Goal: Task Accomplishment & Management: Manage account settings

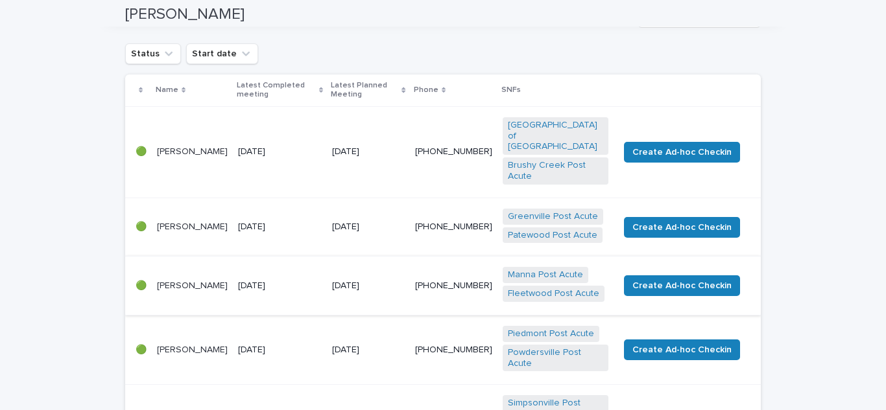
scroll to position [195, 0]
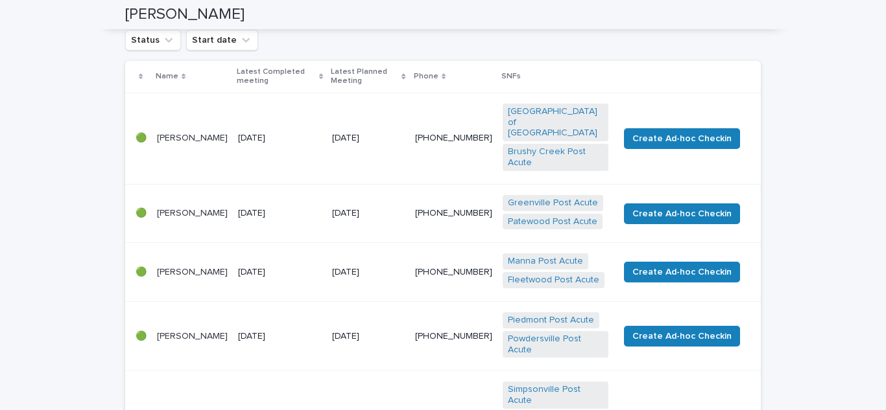
click at [163, 267] on div "[PERSON_NAME]" at bounding box center [192, 272] width 71 height 21
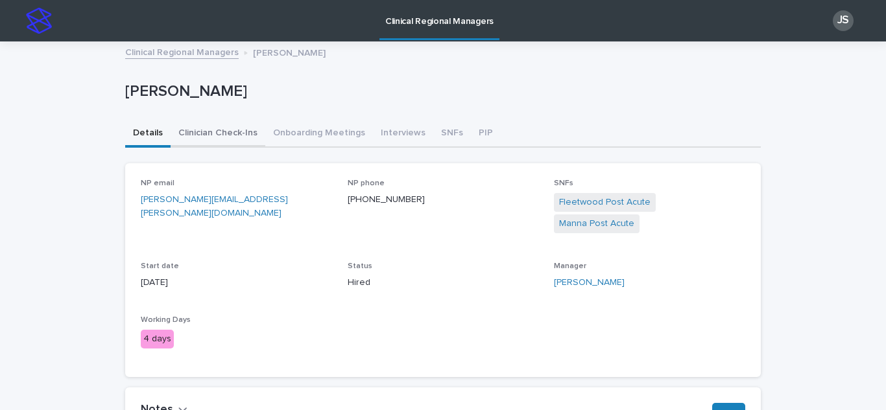
click at [212, 132] on button "Clinician Check-Ins" at bounding box center [218, 134] width 95 height 27
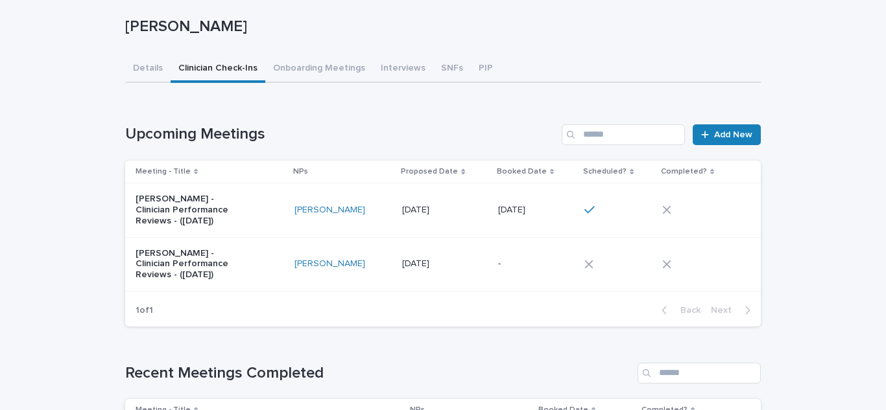
scroll to position [130, 0]
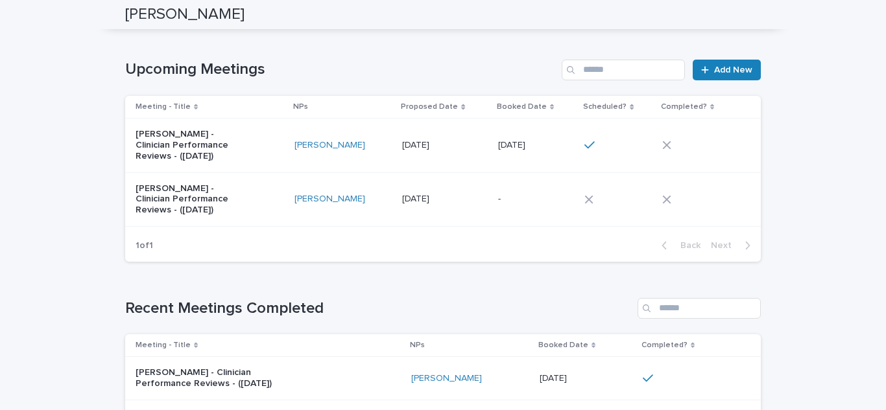
click at [207, 146] on p "[PERSON_NAME] - Clinician Performance Reviews - ([DATE])" at bounding box center [190, 145] width 108 height 32
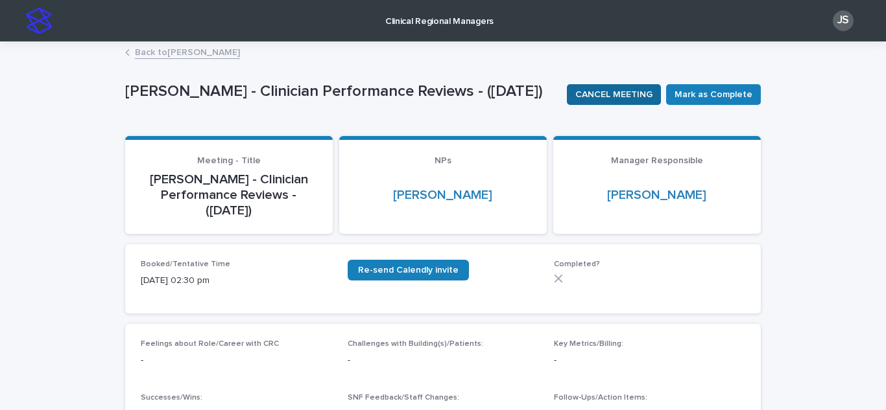
click at [632, 99] on span "CANCEL MEETING" at bounding box center [613, 94] width 77 height 13
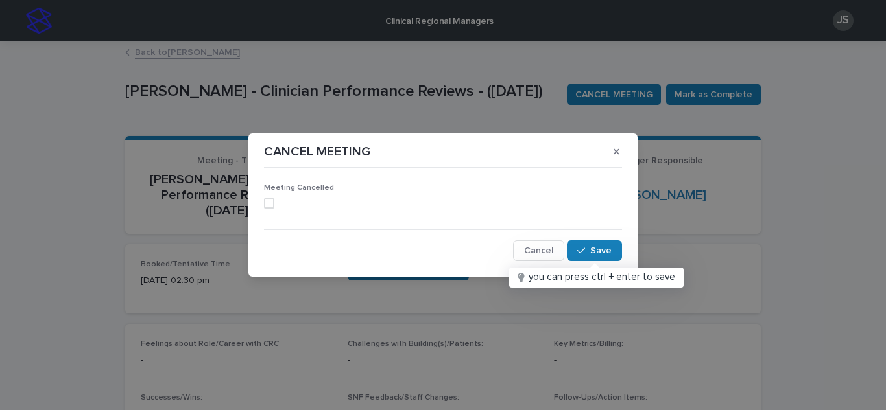
click at [270, 203] on span at bounding box center [269, 203] width 10 height 10
click at [594, 250] on span "Save" at bounding box center [600, 250] width 21 height 9
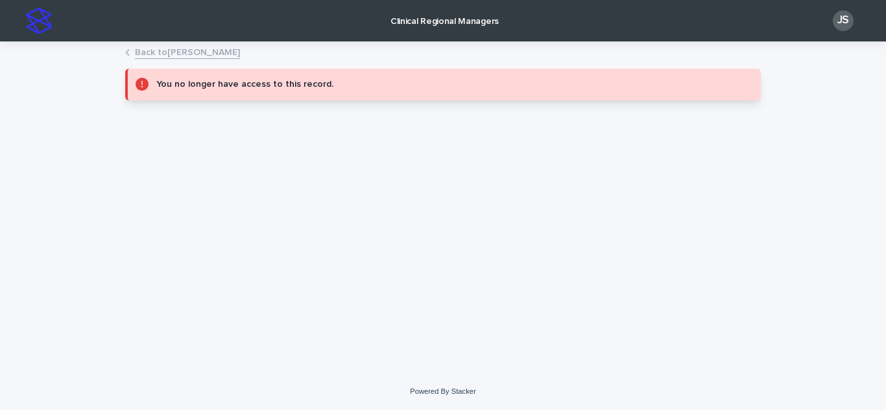
click at [333, 223] on div "Loading... Saving… Loading... Saving… You no longer have access to this record." at bounding box center [443, 192] width 648 height 298
click at [194, 54] on link "Back to [PERSON_NAME]" at bounding box center [187, 51] width 105 height 15
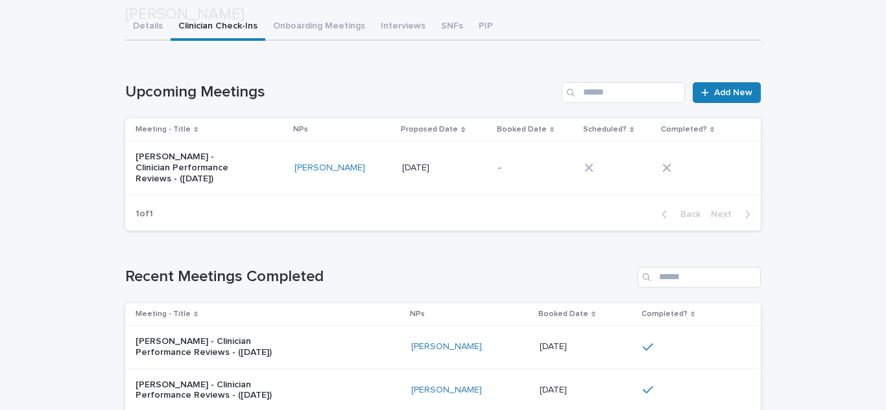
scroll to position [130, 0]
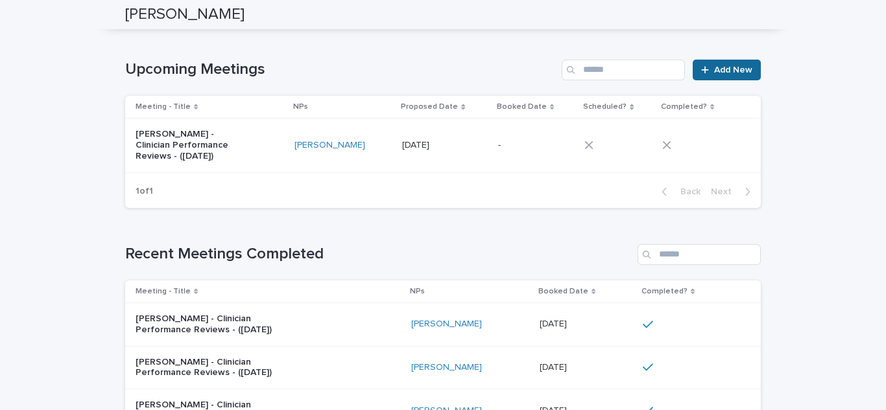
click at [718, 74] on span "Add New" at bounding box center [733, 69] width 38 height 9
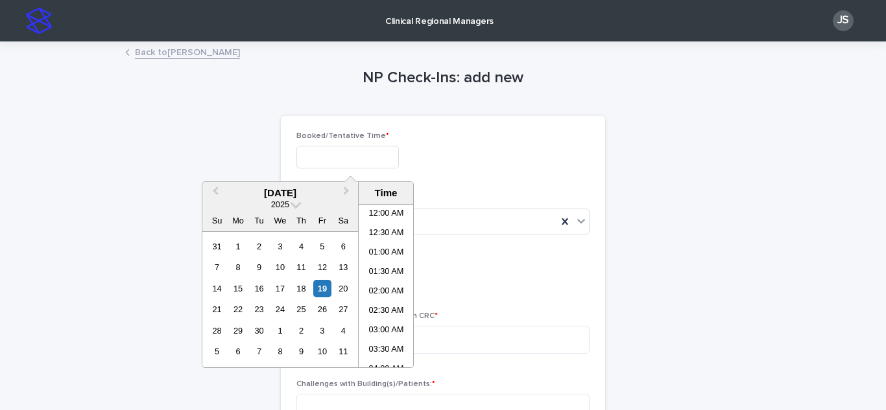
click at [311, 158] on input "text" at bounding box center [347, 157] width 102 height 23
click at [388, 220] on li "03:00 PM" at bounding box center [386, 221] width 55 height 19
type input "**********"
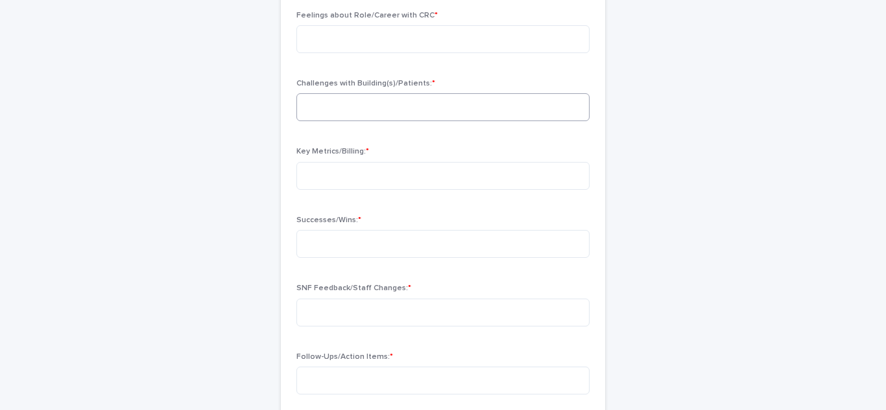
scroll to position [324, 0]
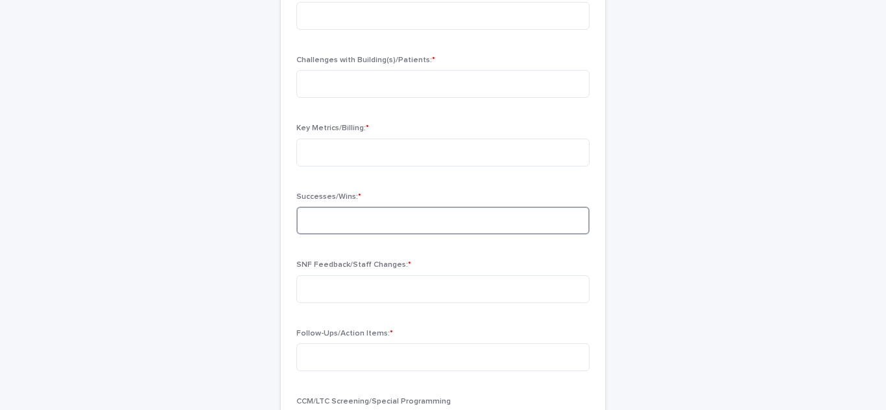
click at [426, 215] on textarea at bounding box center [442, 221] width 293 height 28
type textarea "*"
type textarea "**********"
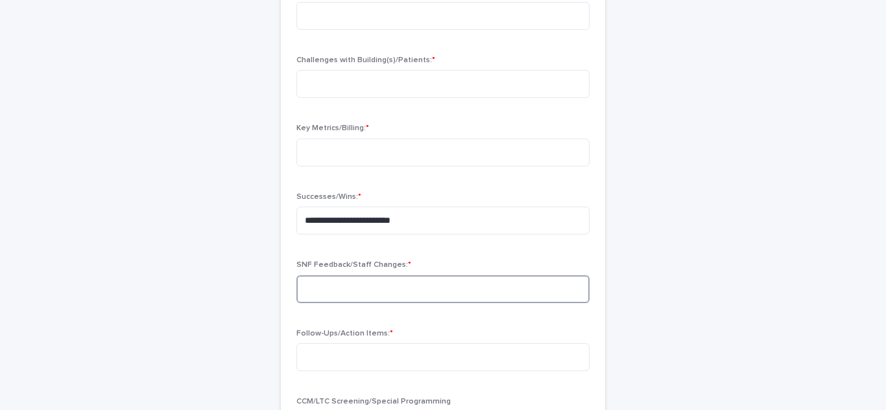
click at [375, 282] on textarea at bounding box center [442, 290] width 293 height 28
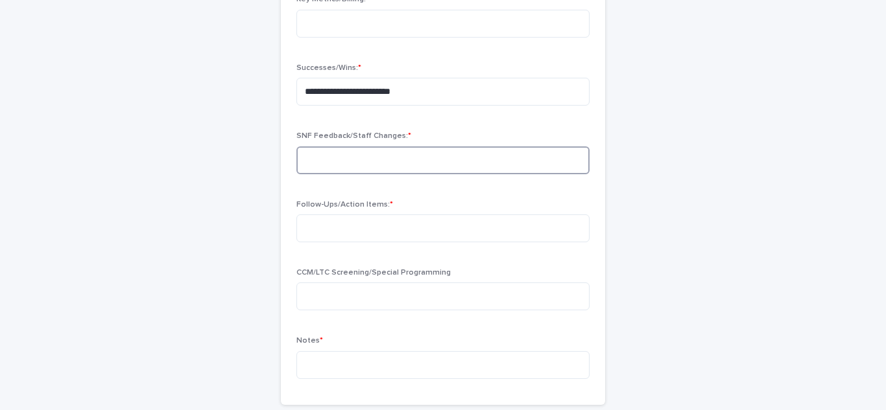
scroll to position [454, 0]
click at [338, 222] on textarea at bounding box center [442, 228] width 293 height 28
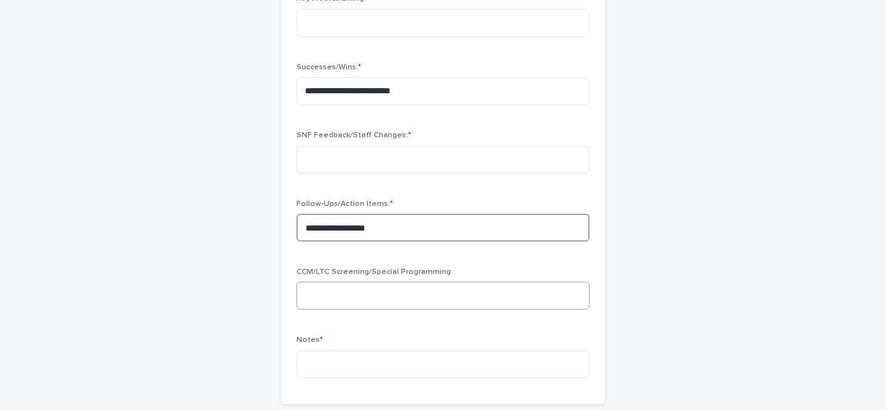
type textarea "**********"
click at [311, 284] on textarea at bounding box center [442, 296] width 293 height 28
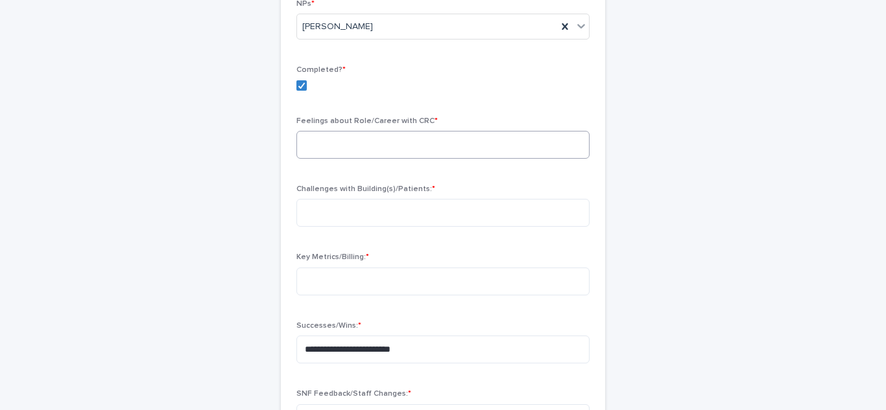
scroll to position [195, 0]
type textarea "**********"
click at [390, 156] on textarea at bounding box center [442, 146] width 293 height 28
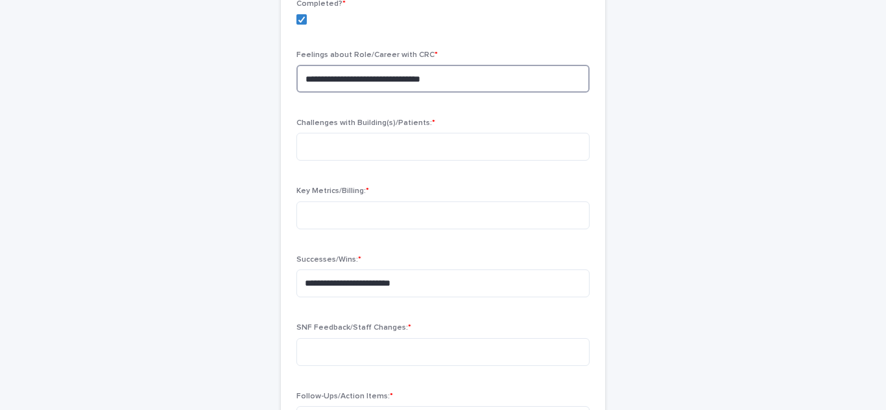
scroll to position [324, 0]
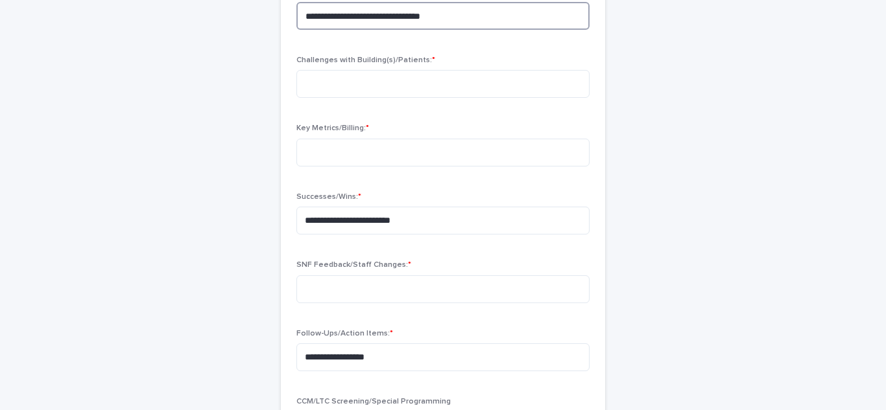
type textarea "**********"
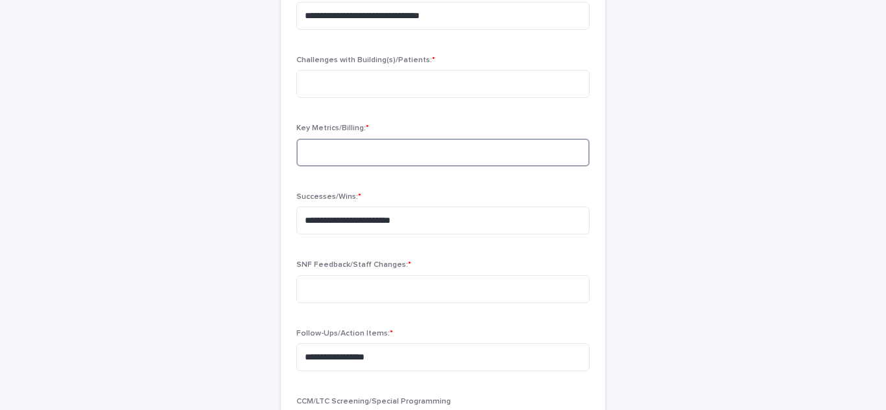
click at [316, 148] on textarea at bounding box center [442, 153] width 293 height 28
paste textarea "**********"
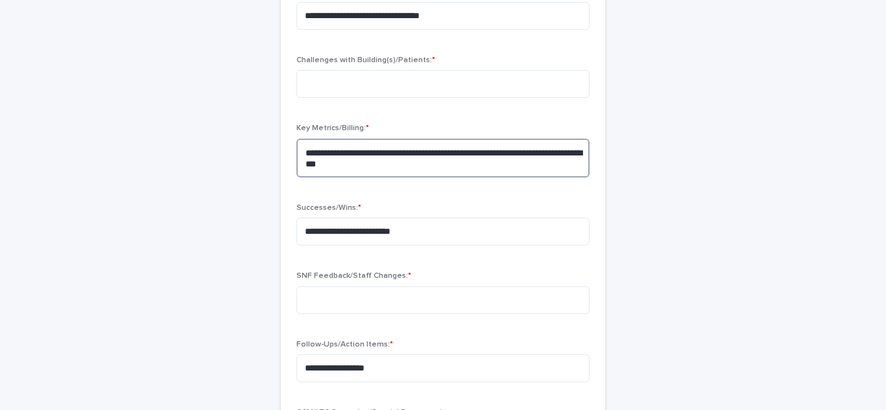
paste textarea "**********"
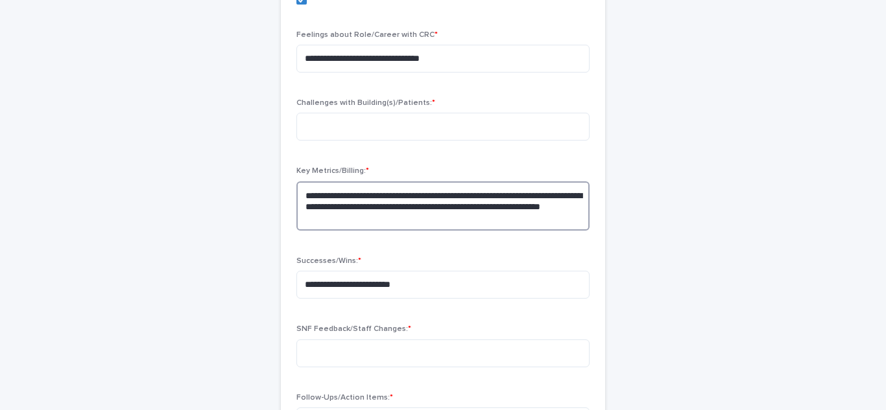
scroll to position [195, 0]
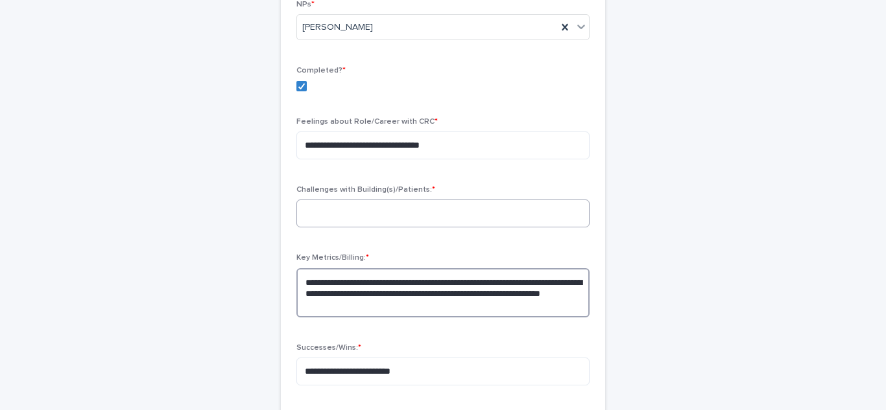
type textarea "**********"
click at [432, 223] on textarea at bounding box center [442, 214] width 293 height 28
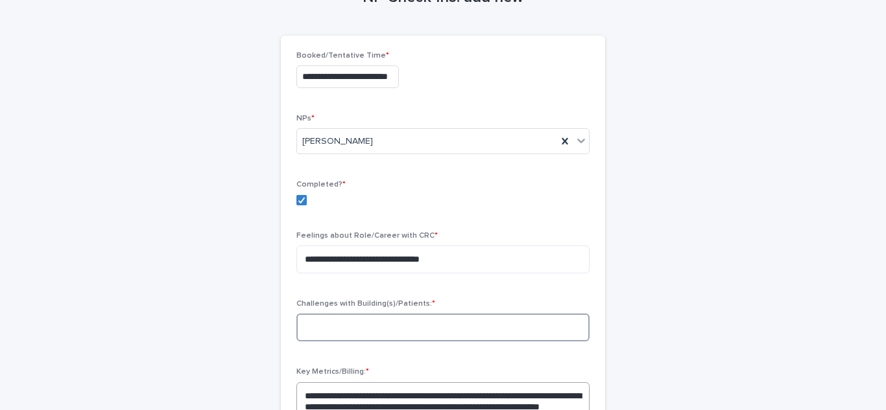
scroll to position [259, 0]
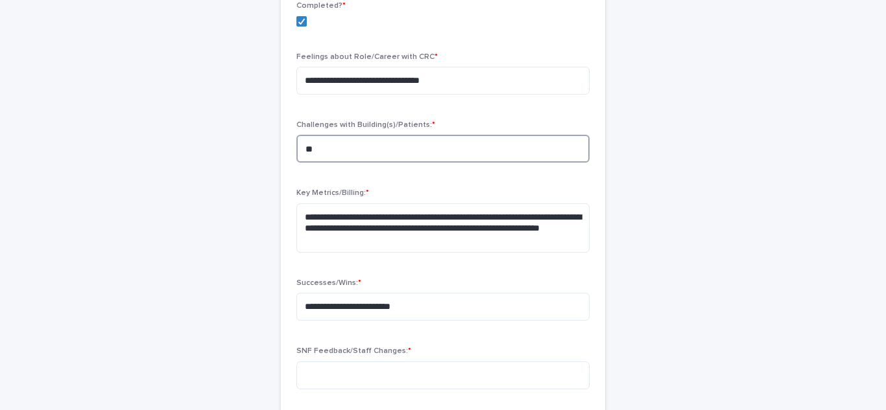
type textarea "**"
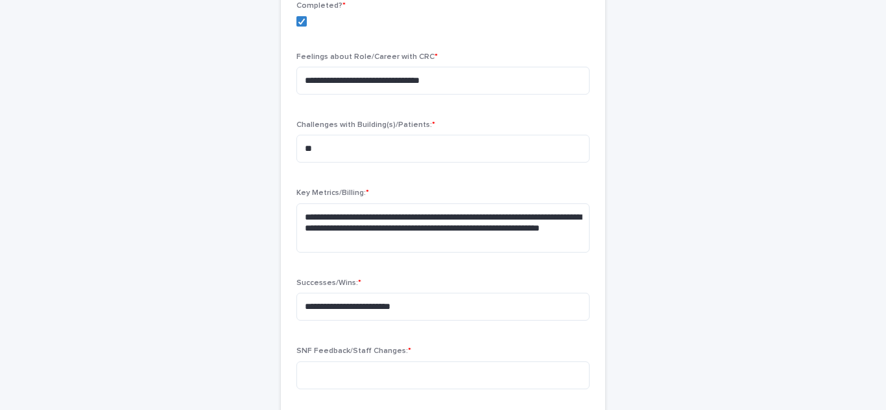
click at [162, 189] on div "**********" at bounding box center [442, 217] width 635 height 868
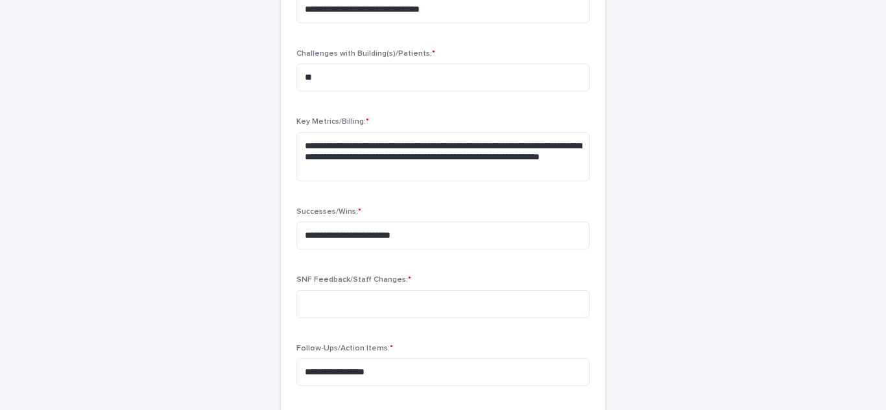
scroll to position [454, 0]
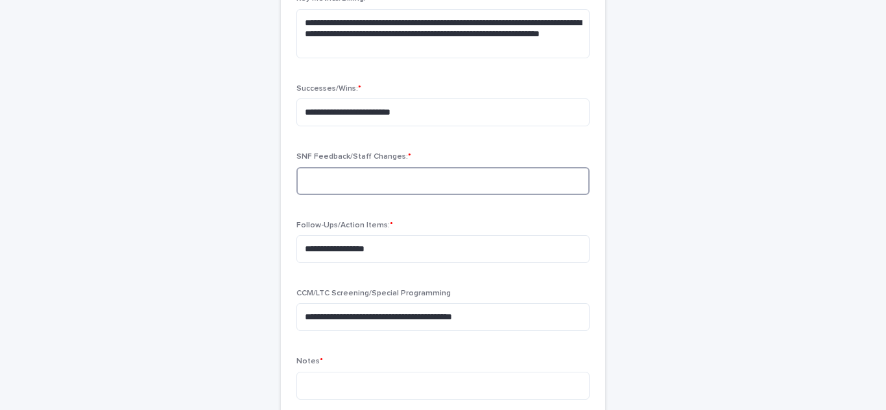
click at [298, 173] on textarea at bounding box center [442, 181] width 293 height 28
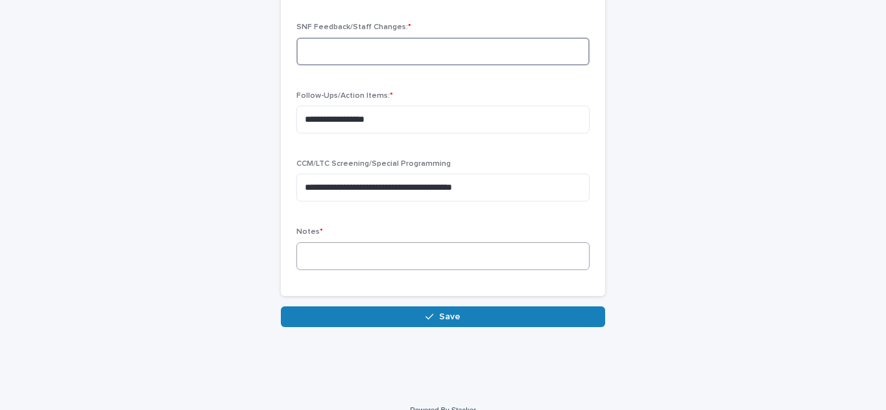
scroll to position [602, 0]
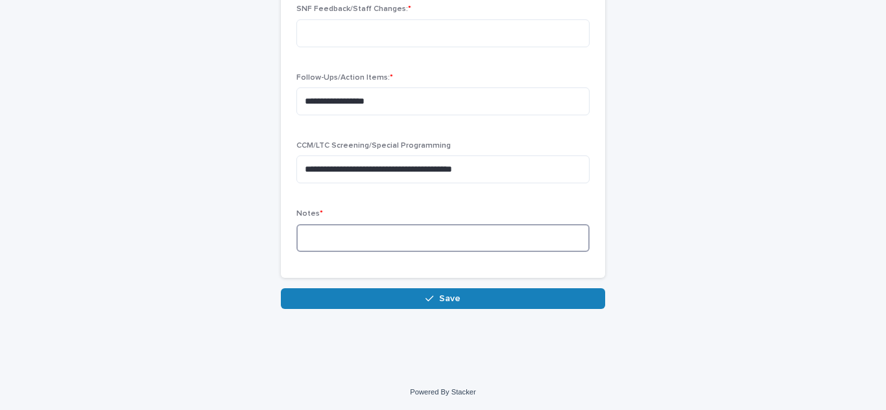
click at [354, 239] on textarea at bounding box center [442, 238] width 293 height 28
type textarea "*"
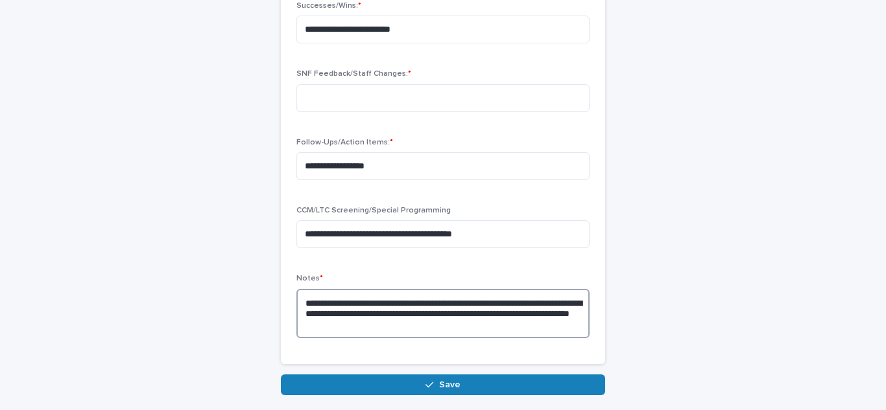
scroll to position [472, 0]
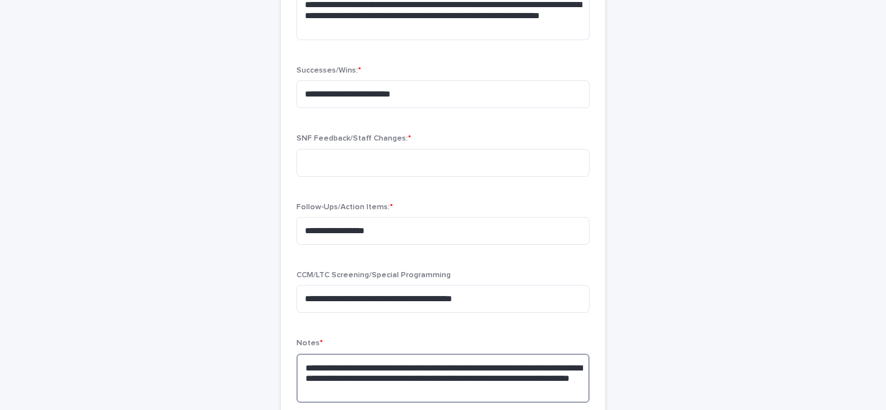
type textarea "**********"
click at [355, 183] on div "SNF Feedback/Staff Changes: *" at bounding box center [442, 160] width 293 height 53
click at [348, 172] on textarea at bounding box center [442, 163] width 293 height 28
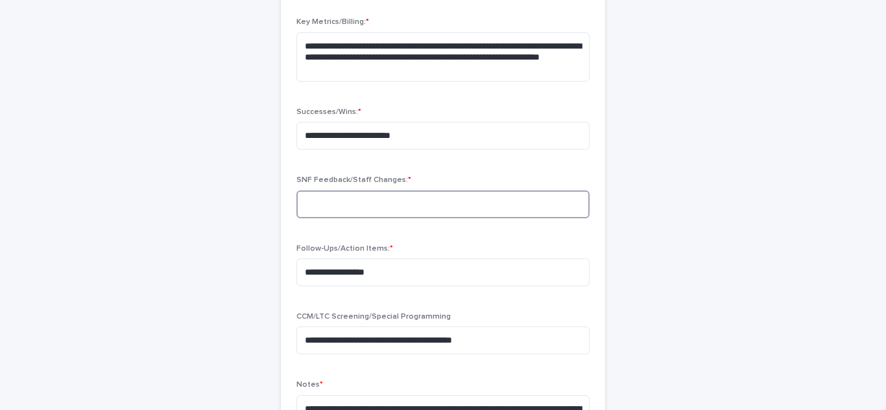
scroll to position [407, 0]
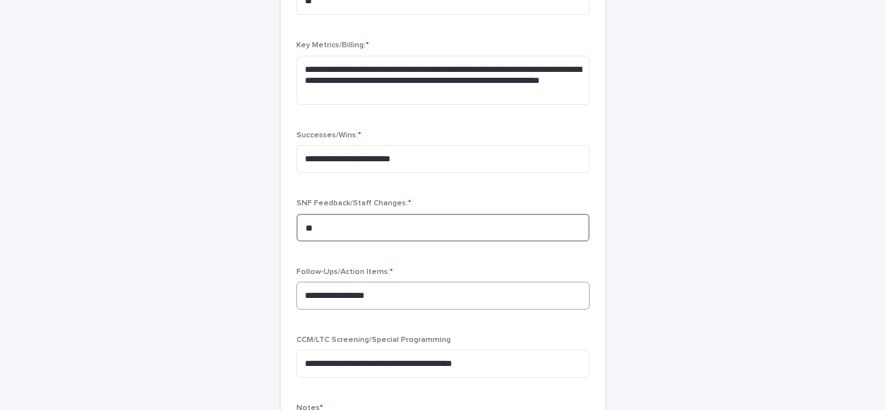
type textarea "**"
click at [545, 284] on textarea "**********" at bounding box center [442, 296] width 293 height 28
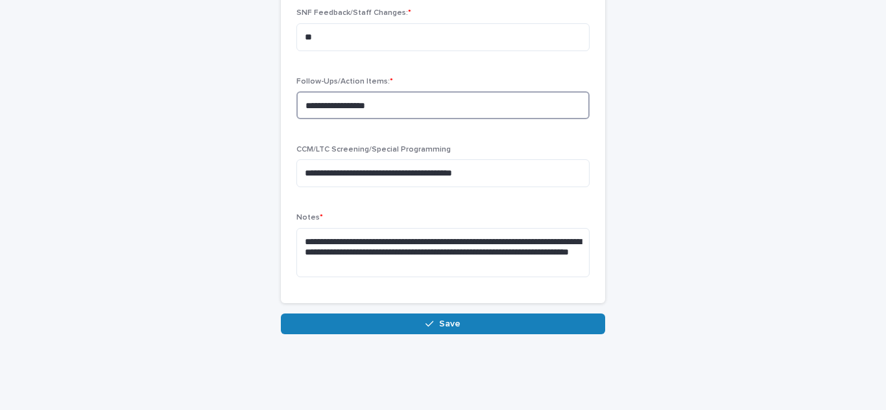
scroll to position [623, 0]
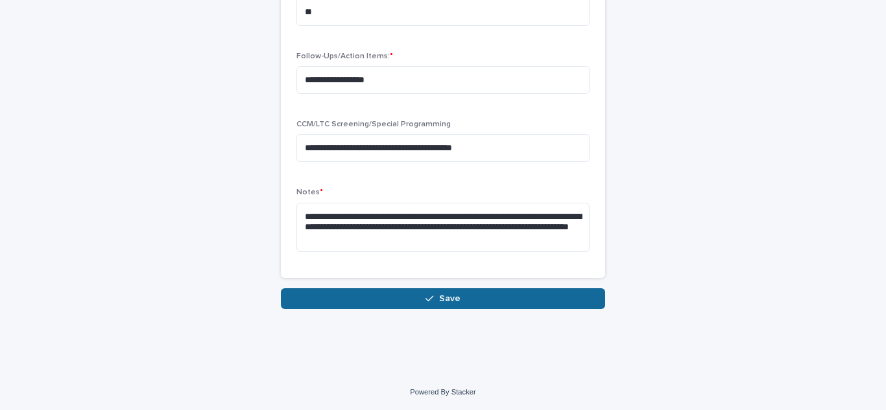
click at [462, 294] on button "Save" at bounding box center [443, 299] width 324 height 21
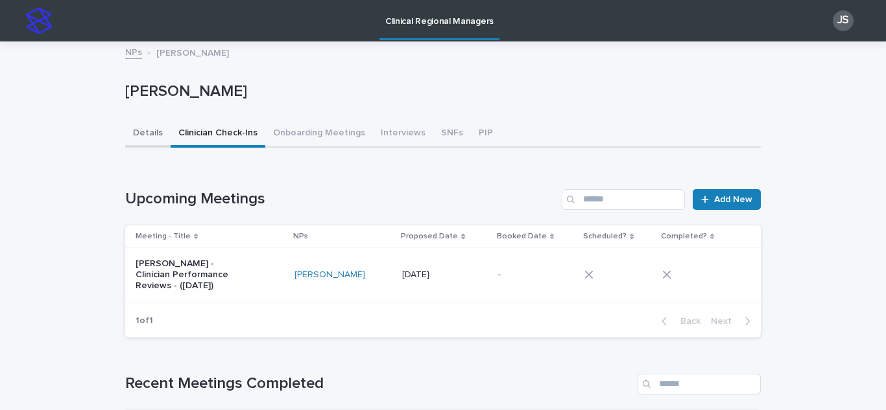
click at [144, 128] on button "Details" at bounding box center [147, 134] width 45 height 27
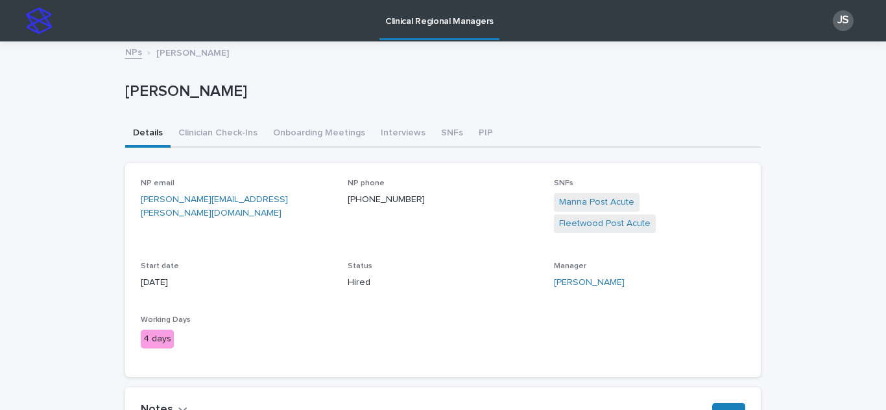
scroll to position [65, 0]
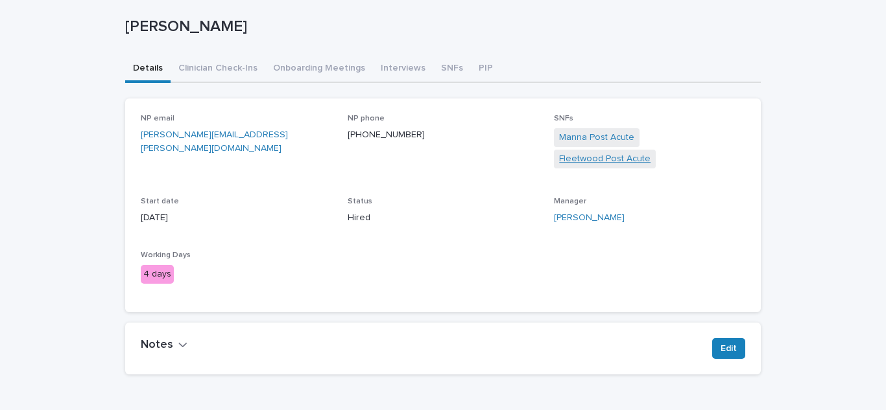
click at [650, 152] on link "Fleetwood Post Acute" at bounding box center [604, 159] width 91 height 14
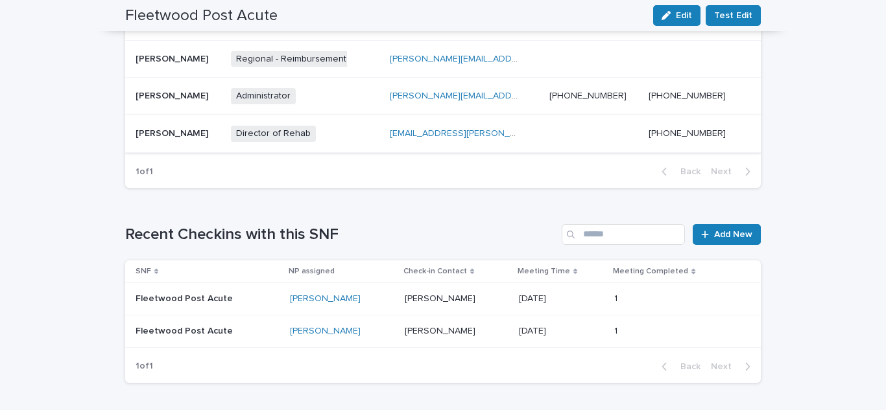
scroll to position [778, 0]
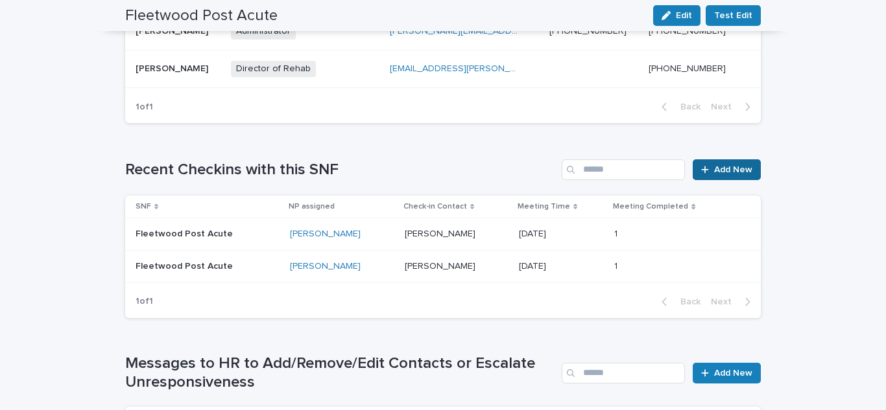
click at [707, 172] on div at bounding box center [707, 169] width 13 height 9
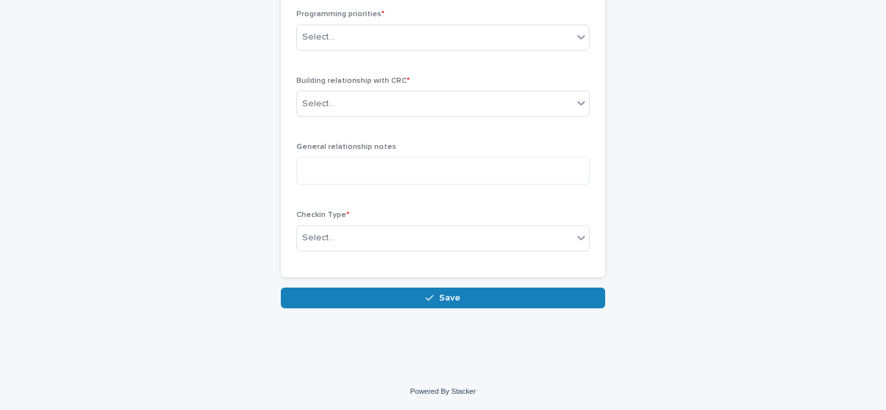
scroll to position [721, 0]
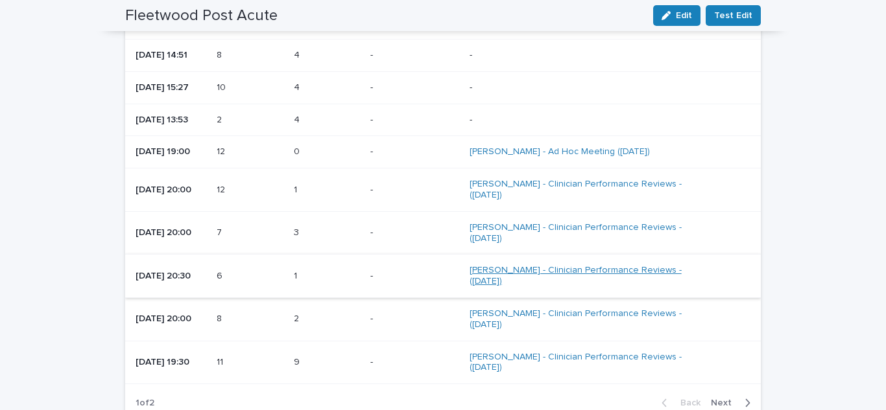
scroll to position [1502, 0]
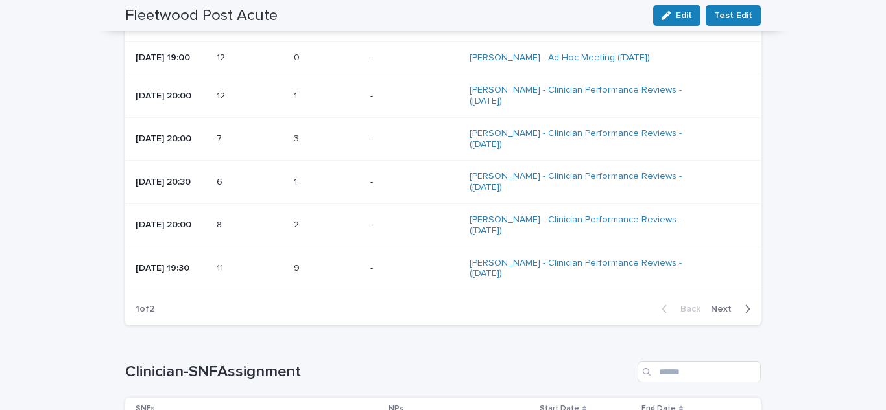
click at [717, 303] on button "Next" at bounding box center [732, 309] width 55 height 12
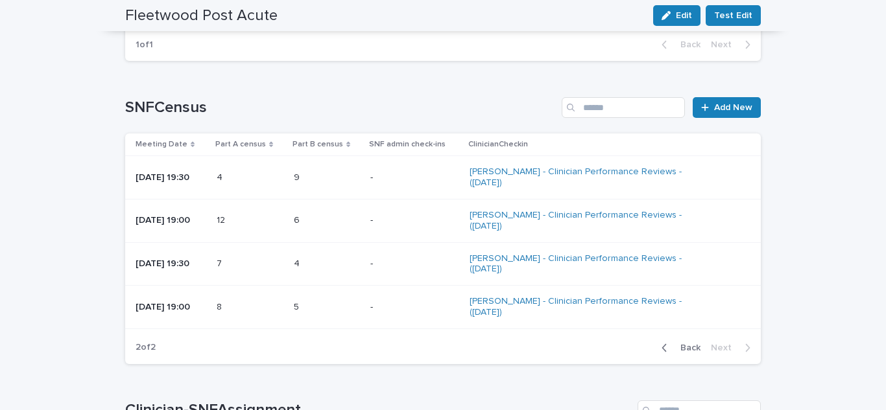
scroll to position [1276, 0]
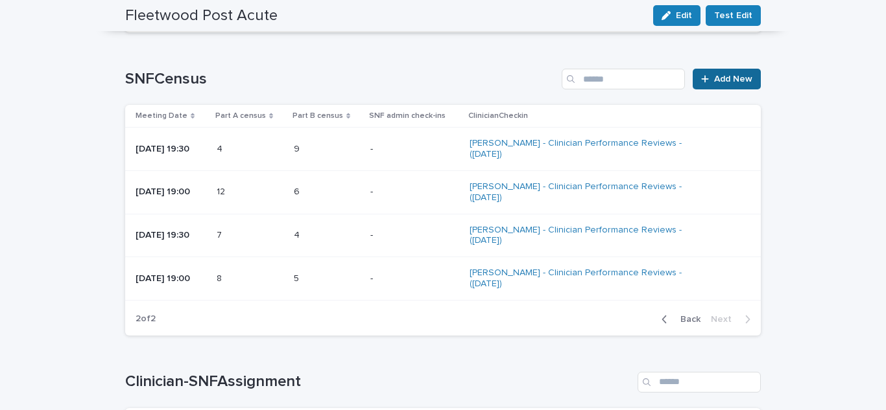
click at [727, 79] on span "Add New" at bounding box center [733, 79] width 38 height 9
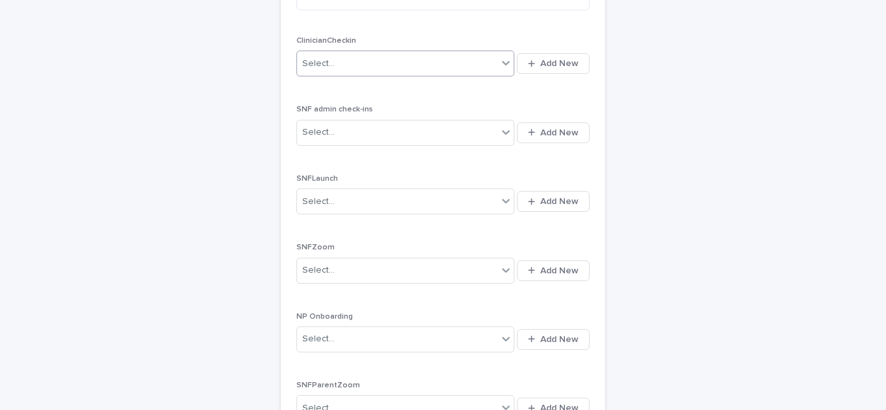
scroll to position [475, 0]
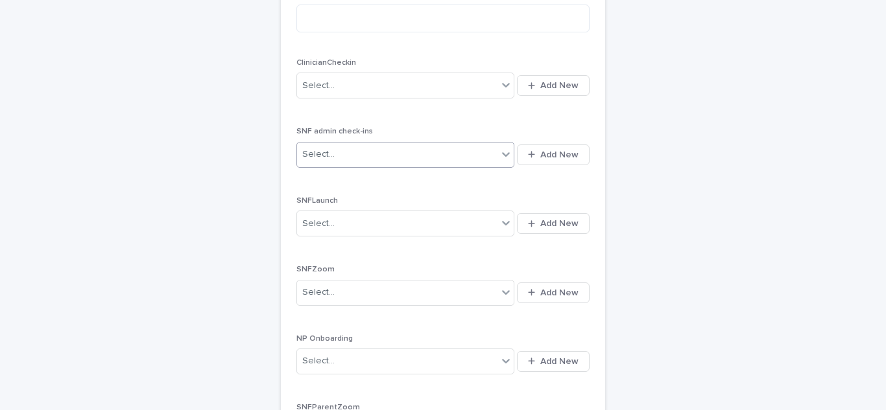
click at [444, 148] on div "Select..." at bounding box center [397, 154] width 200 height 21
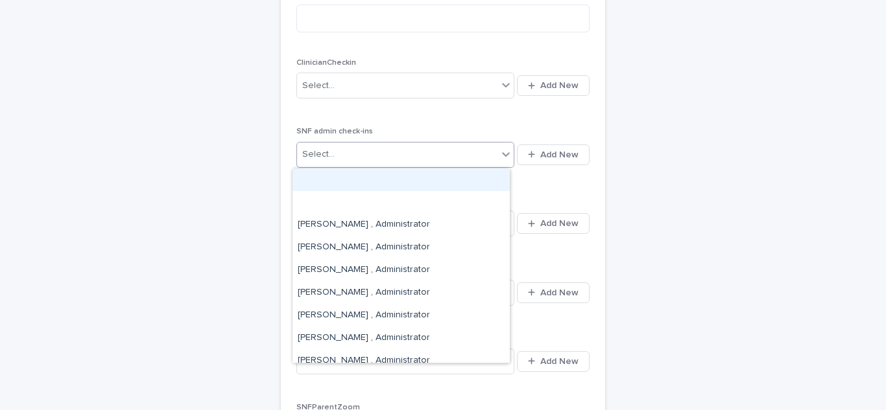
click at [444, 148] on div "Select..." at bounding box center [397, 154] width 200 height 21
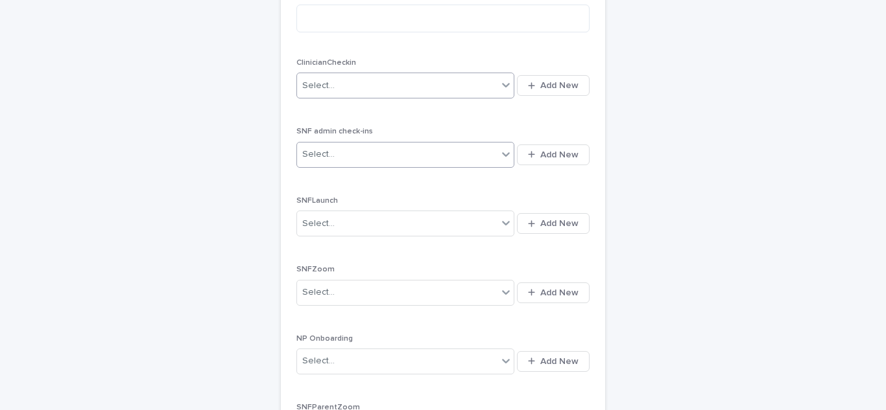
click at [422, 89] on div "Select..." at bounding box center [397, 85] width 200 height 21
click at [684, 88] on div "SNFCensus: add new Loading... Saving… Loading... Saving… Loading... Saving… SNF…" at bounding box center [442, 35] width 635 height 935
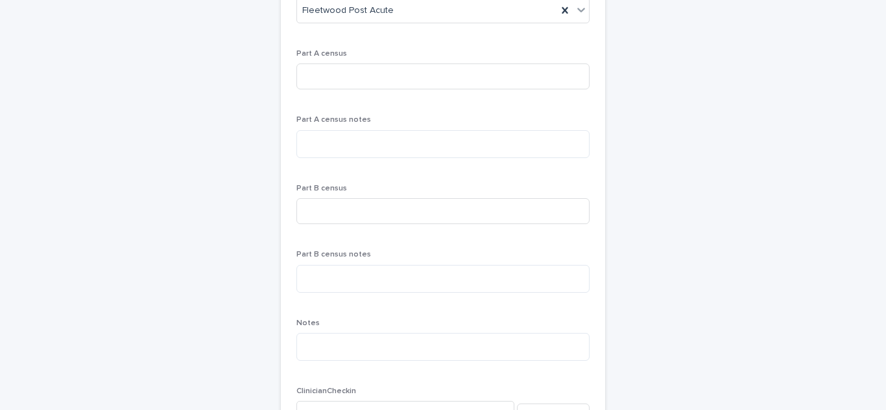
scroll to position [0, 0]
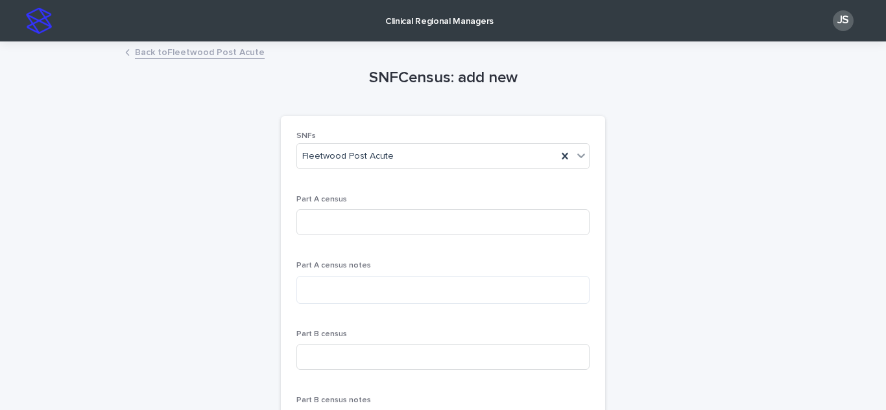
click at [188, 57] on link "Back to Fleetwood Post Acute" at bounding box center [200, 51] width 130 height 15
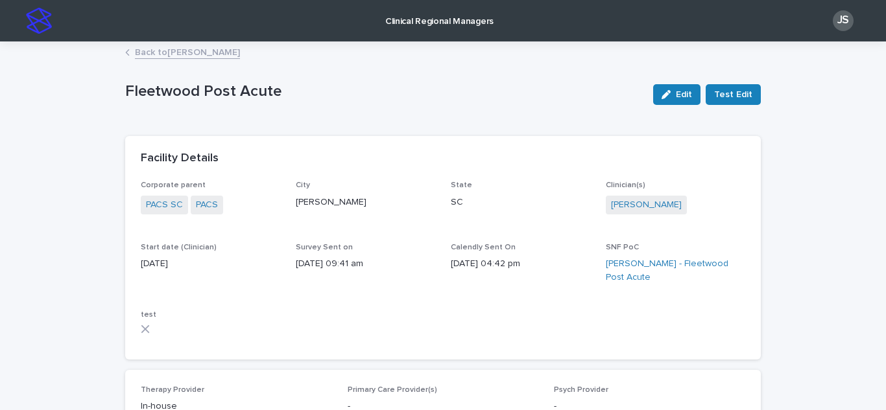
click at [402, 17] on p "Clinical Regional Managers" at bounding box center [439, 13] width 108 height 27
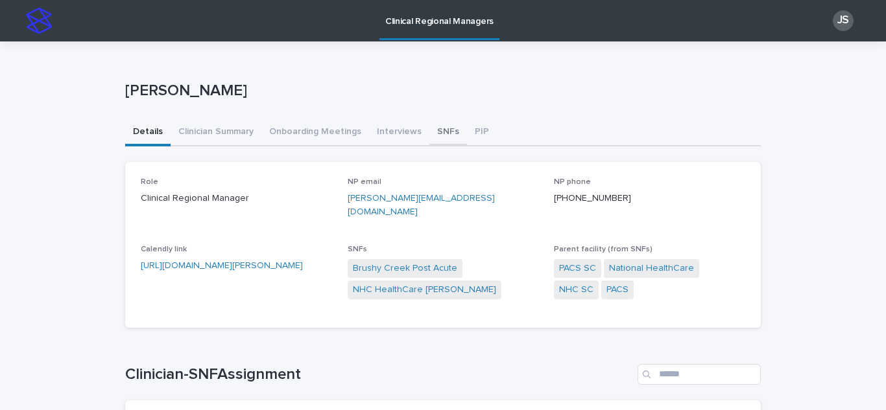
click at [436, 130] on button "SNFs" at bounding box center [448, 132] width 38 height 27
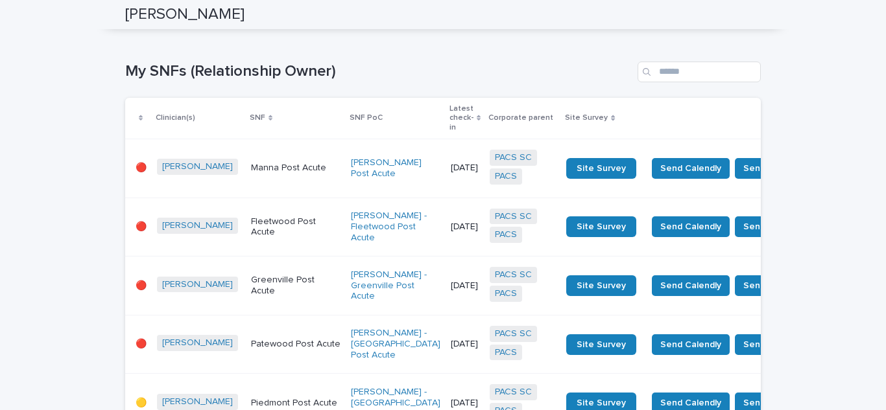
scroll to position [973, 0]
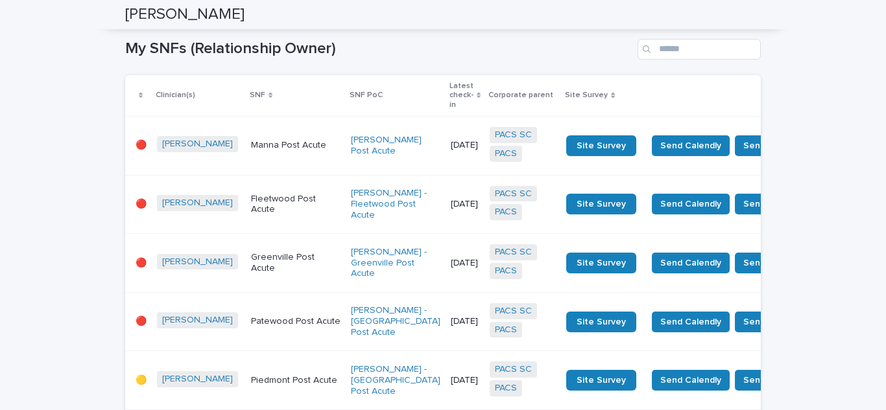
click at [139, 210] on p "🔴" at bounding box center [141, 204] width 11 height 11
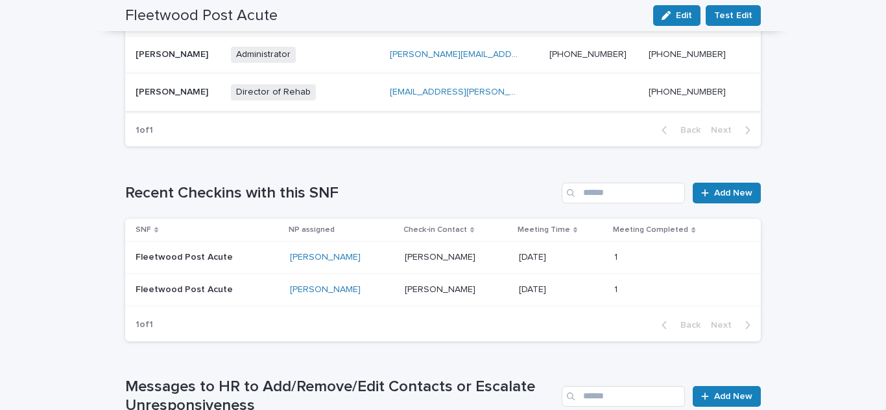
scroll to position [778, 0]
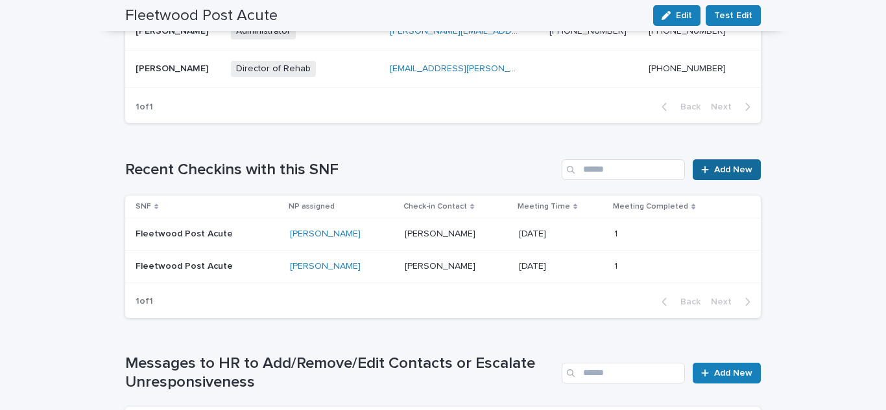
click at [733, 171] on span "Add New" at bounding box center [733, 169] width 38 height 9
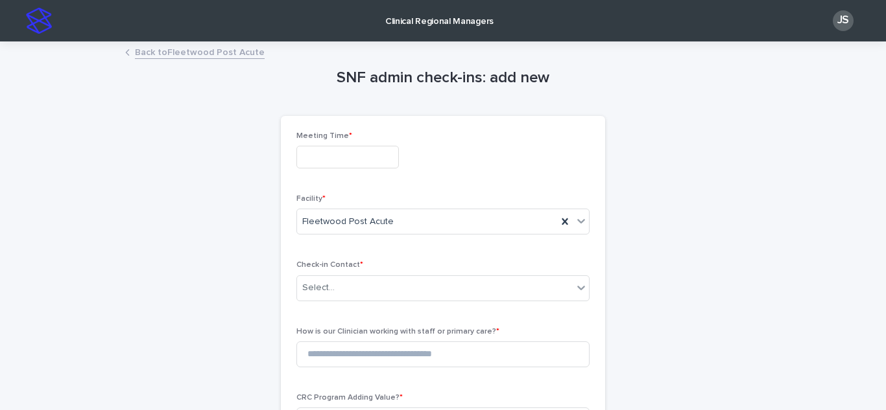
click at [342, 163] on input "text" at bounding box center [347, 157] width 102 height 23
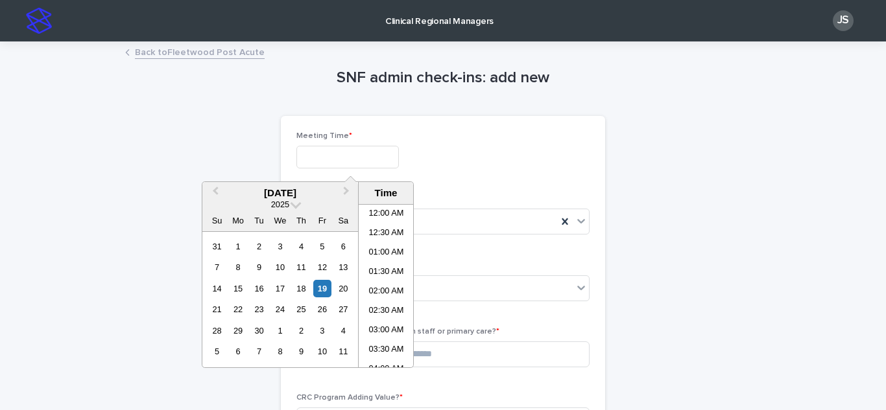
scroll to position [707, 0]
click at [324, 264] on div "12" at bounding box center [322, 268] width 18 height 18
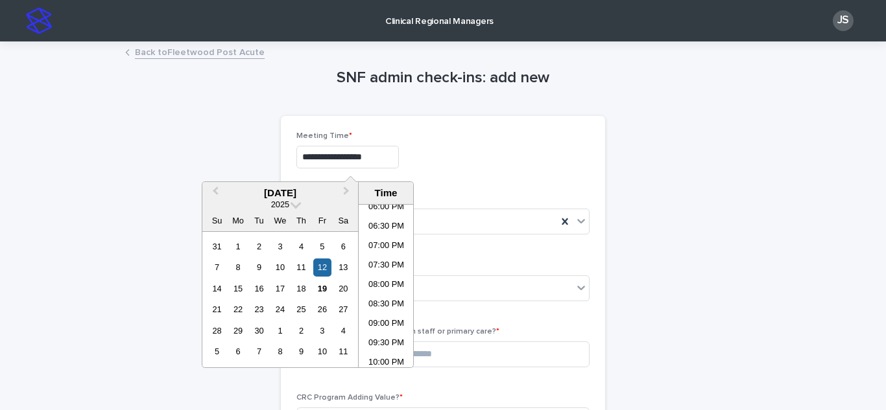
drag, startPoint x: 107, startPoint y: 180, endPoint x: 108, endPoint y: 97, distance: 82.4
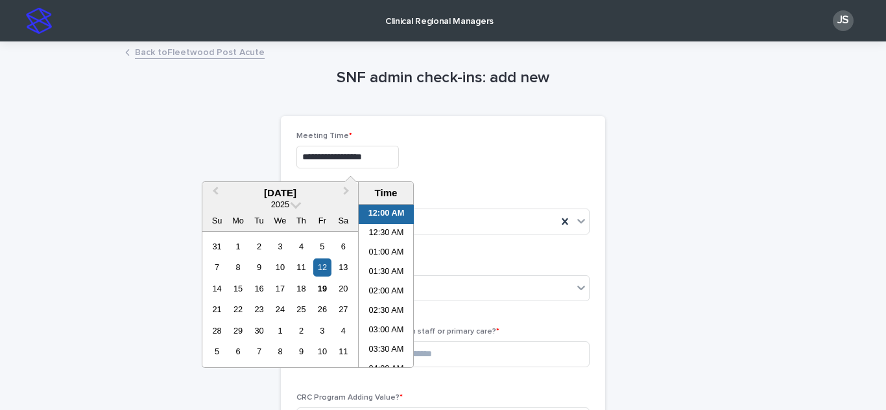
click at [399, 167] on input "**********" at bounding box center [347, 157] width 102 height 23
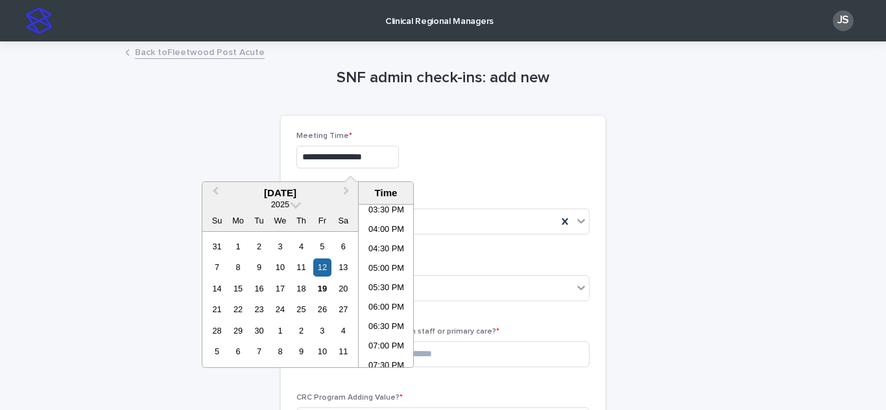
scroll to position [584, 0]
click at [391, 253] on li "04:00 PM" at bounding box center [386, 253] width 55 height 19
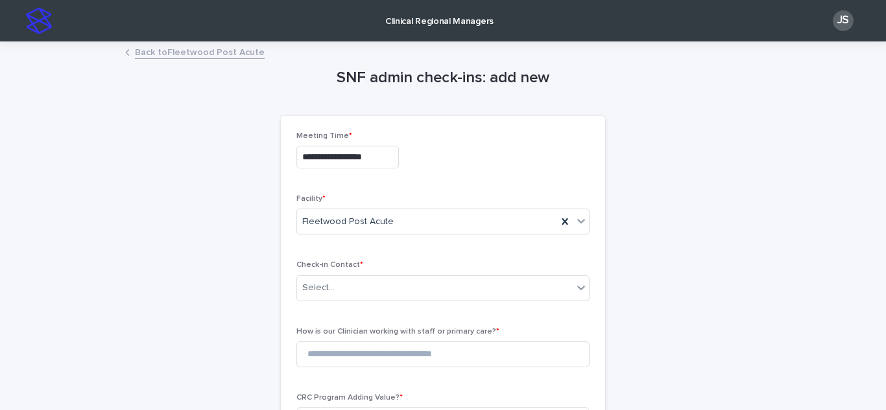
type input "**********"
click at [360, 289] on div "Select..." at bounding box center [435, 287] width 276 height 21
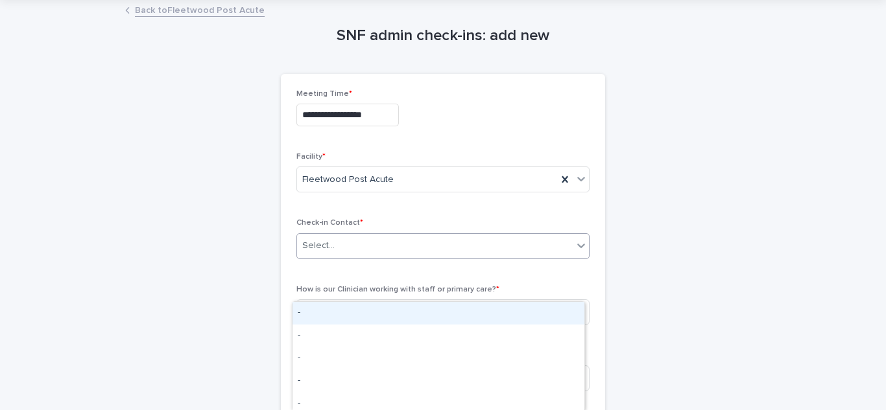
scroll to position [130, 0]
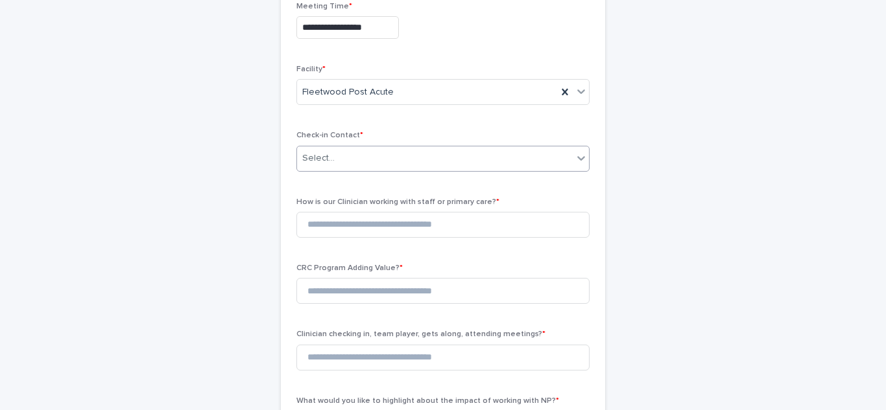
click at [385, 157] on div "Select..." at bounding box center [435, 158] width 276 height 21
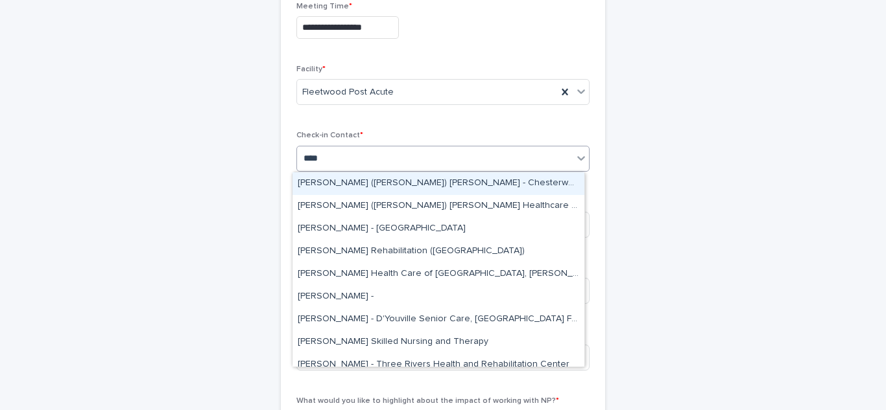
type input "****"
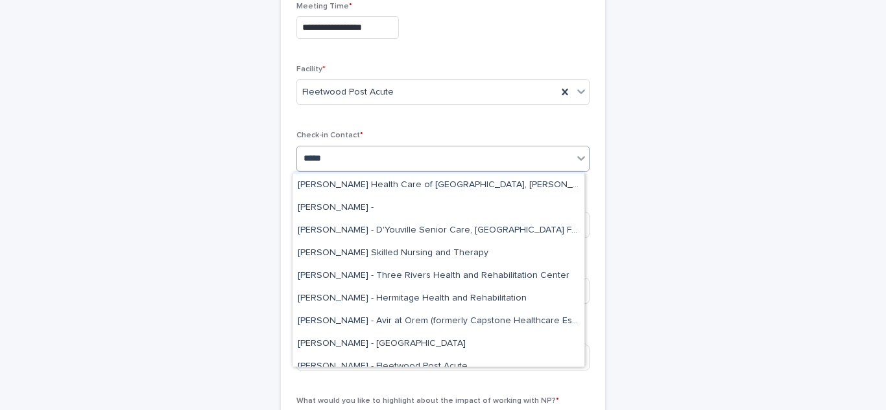
scroll to position [65, 0]
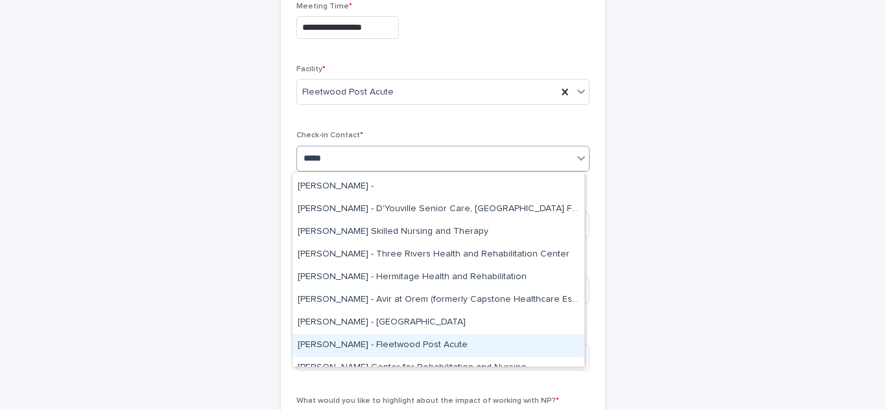
click at [349, 342] on div "[PERSON_NAME] - Fleetwood Post Acute" at bounding box center [438, 346] width 292 height 23
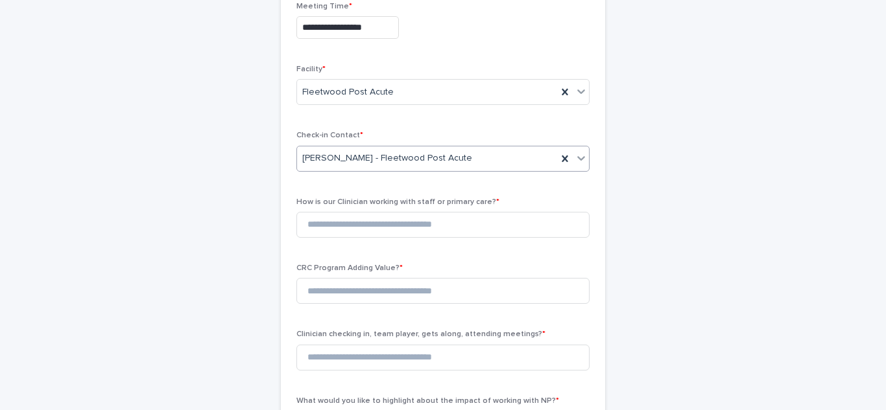
click at [207, 221] on div "**********" at bounding box center [442, 411] width 635 height 997
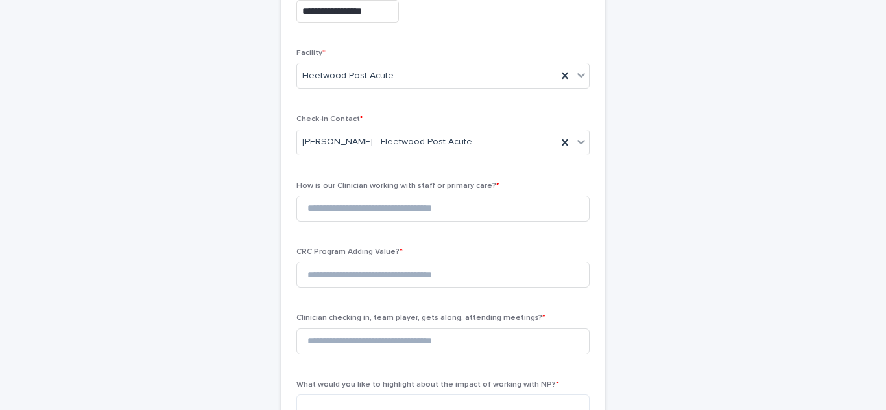
scroll to position [195, 0]
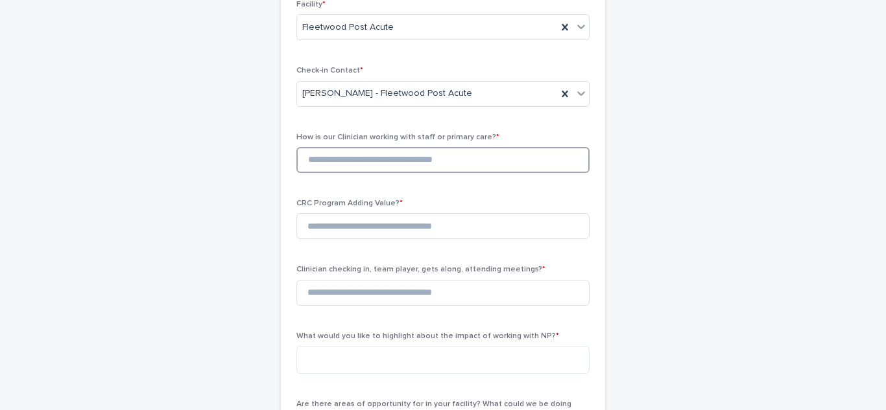
click at [418, 154] on input at bounding box center [442, 160] width 293 height 26
type input "*"
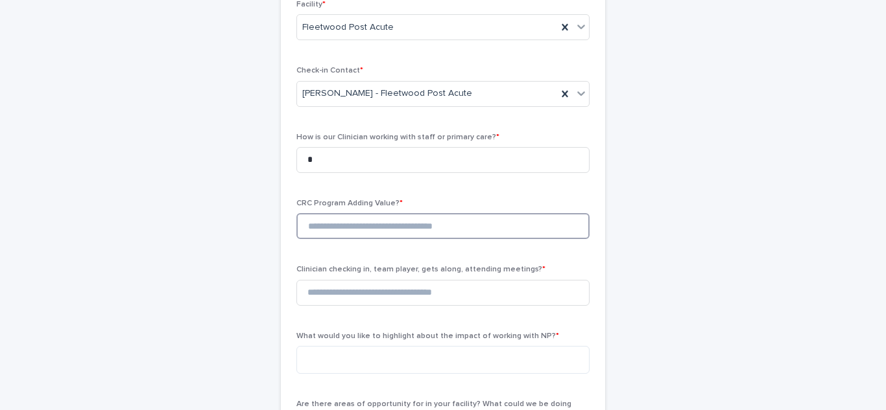
click at [371, 230] on input at bounding box center [442, 226] width 293 height 26
type input "*"
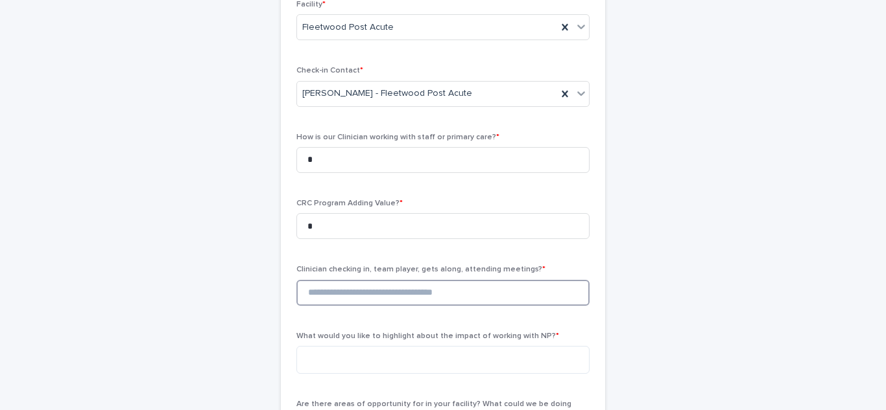
click at [373, 291] on input at bounding box center [442, 293] width 293 height 26
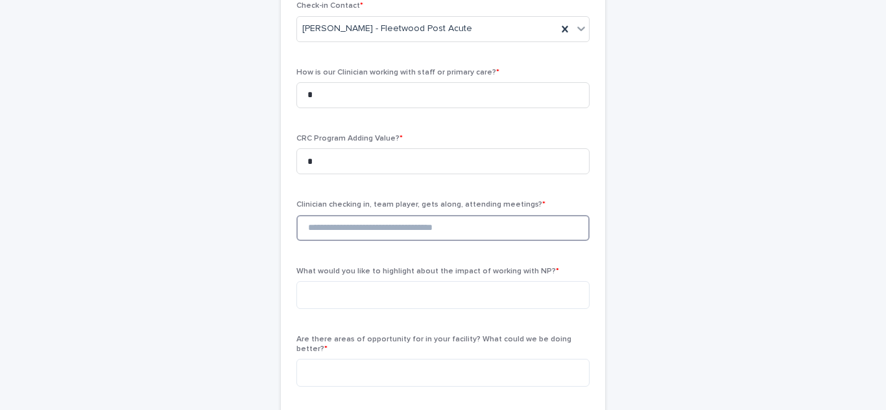
scroll to position [324, 0]
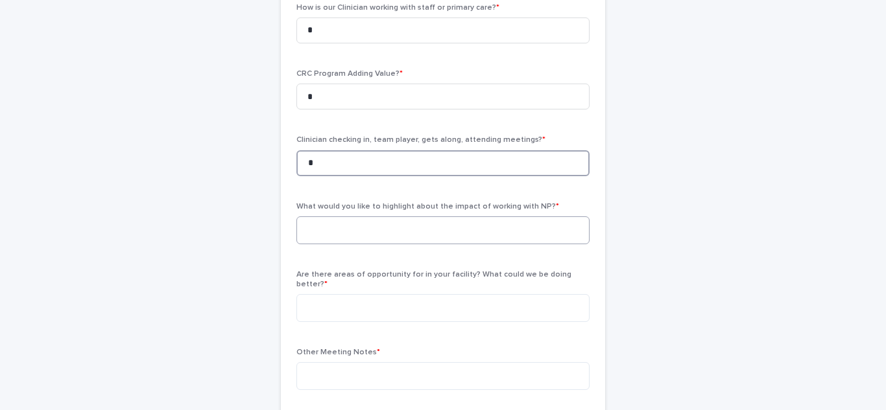
type input "*"
click at [373, 226] on textarea at bounding box center [442, 231] width 293 height 28
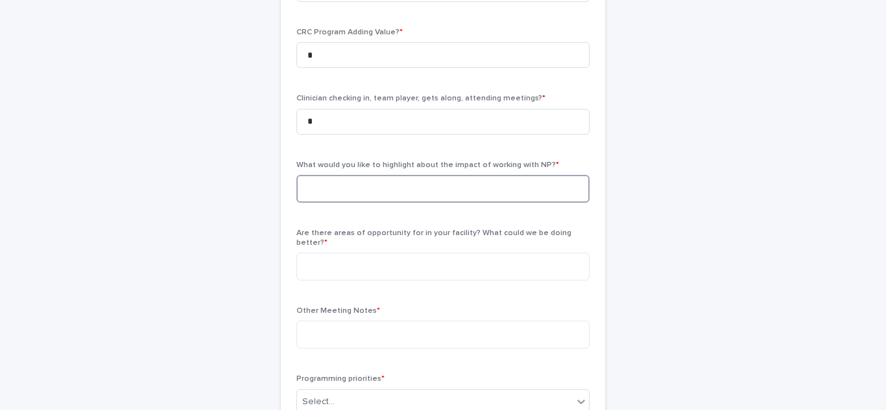
scroll to position [389, 0]
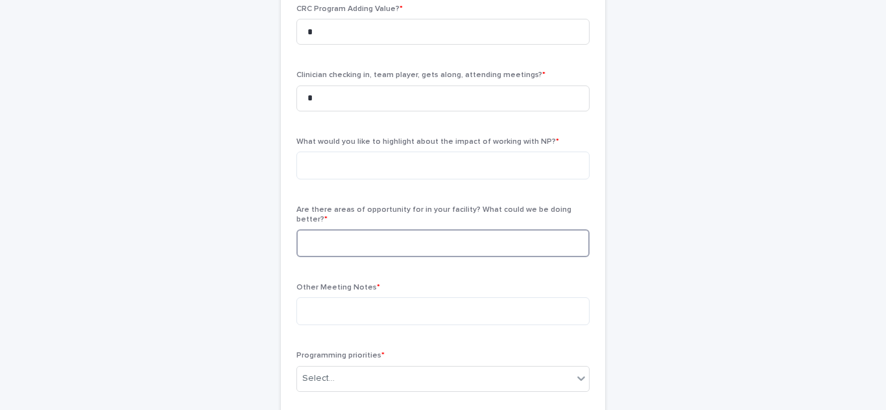
click at [342, 230] on textarea at bounding box center [442, 244] width 293 height 28
type textarea "**"
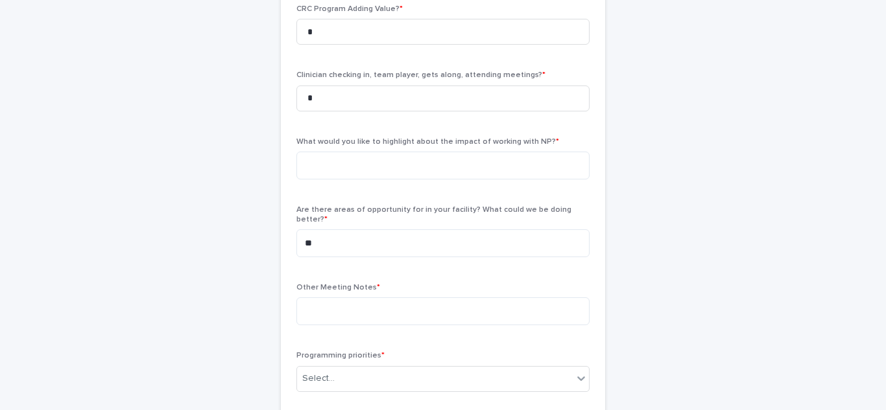
click at [350, 317] on div "Other Meeting Notes *" at bounding box center [442, 309] width 293 height 53
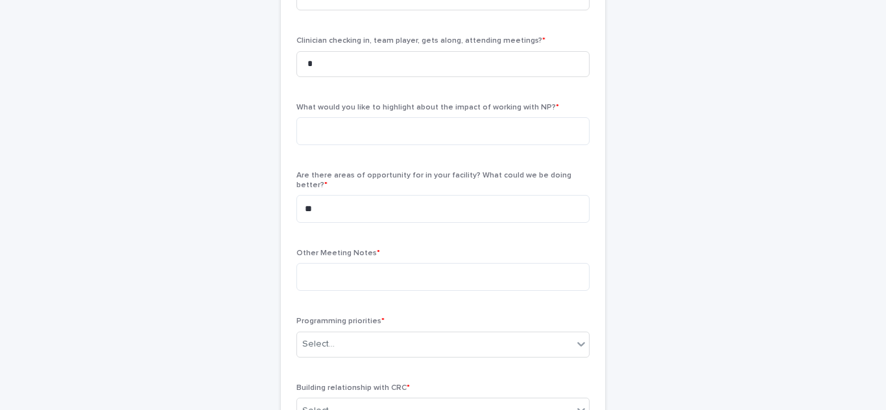
scroll to position [519, 0]
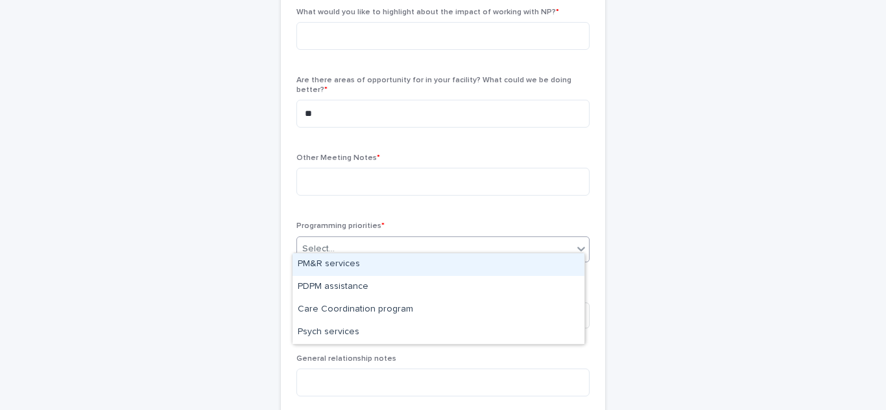
click at [357, 242] on div "Select..." at bounding box center [435, 249] width 276 height 21
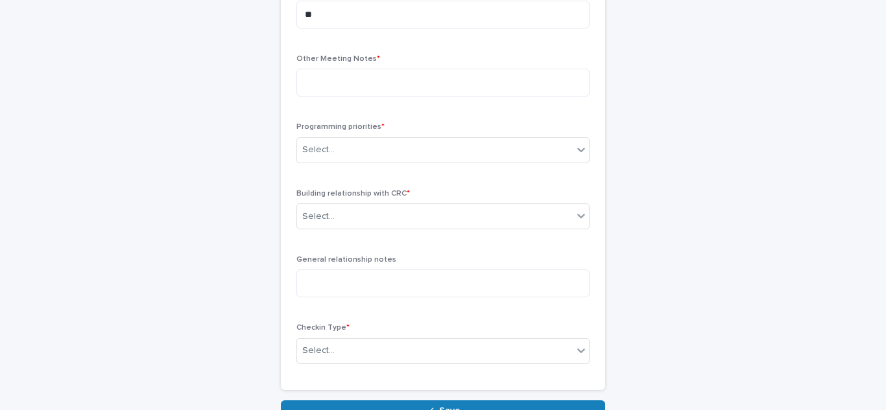
scroll to position [713, 0]
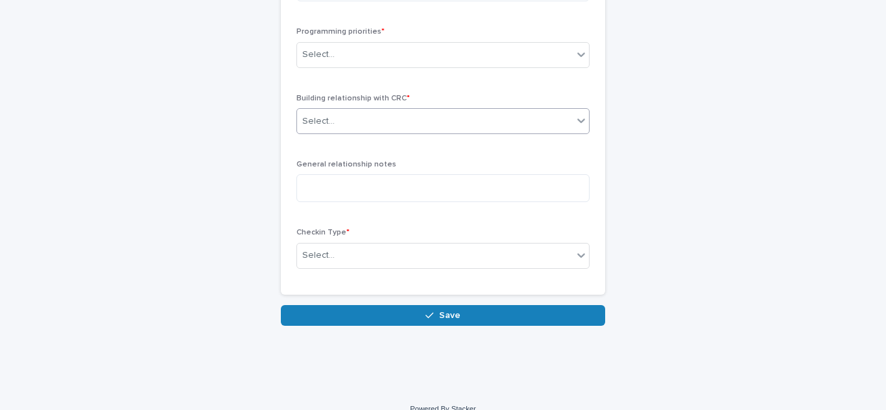
click at [360, 111] on div "Select..." at bounding box center [435, 121] width 276 height 21
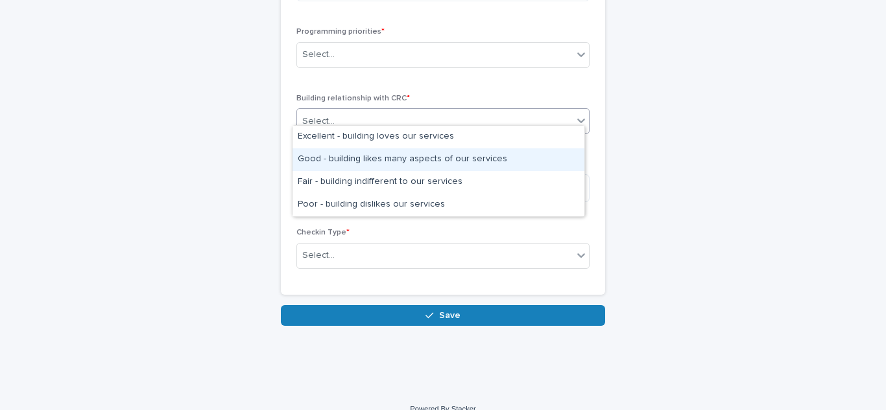
click at [481, 152] on div "Good - building likes many aspects of our services" at bounding box center [438, 159] width 292 height 23
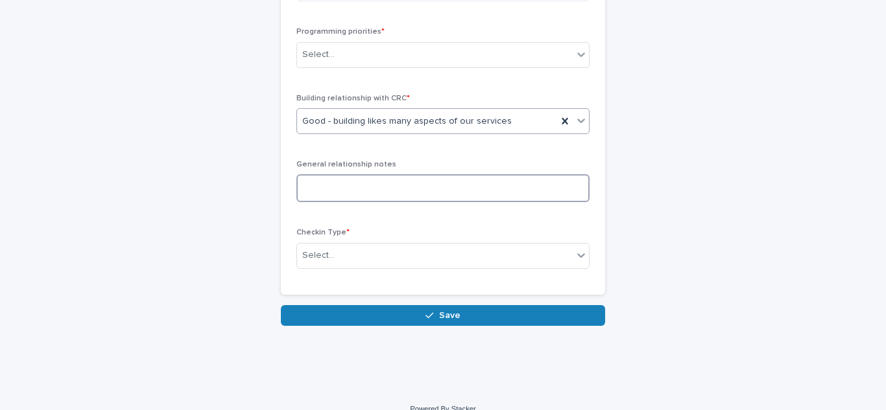
click at [386, 177] on textarea at bounding box center [442, 188] width 293 height 28
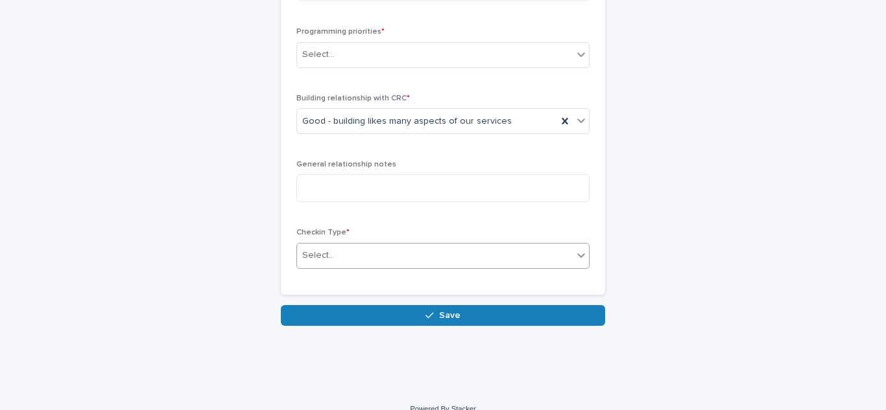
click at [329, 245] on div "Select..." at bounding box center [435, 255] width 276 height 21
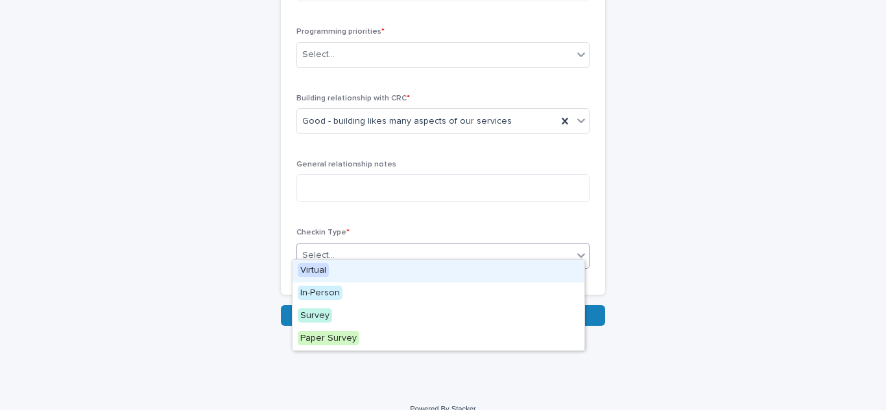
click at [307, 267] on span "Virtual" at bounding box center [313, 270] width 31 height 14
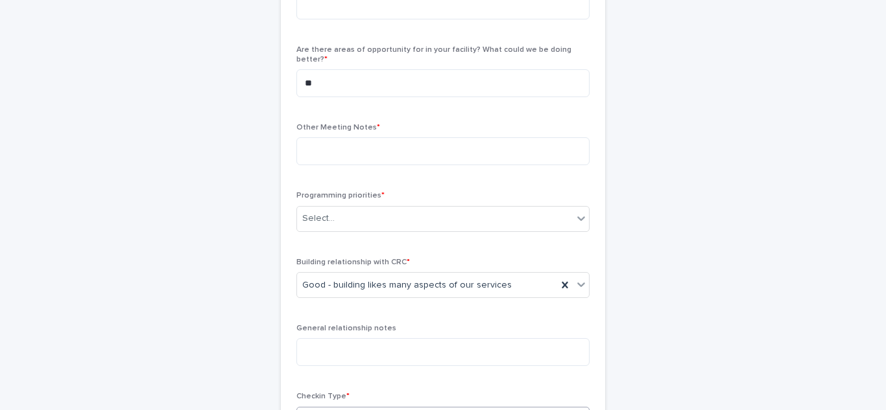
scroll to position [519, 0]
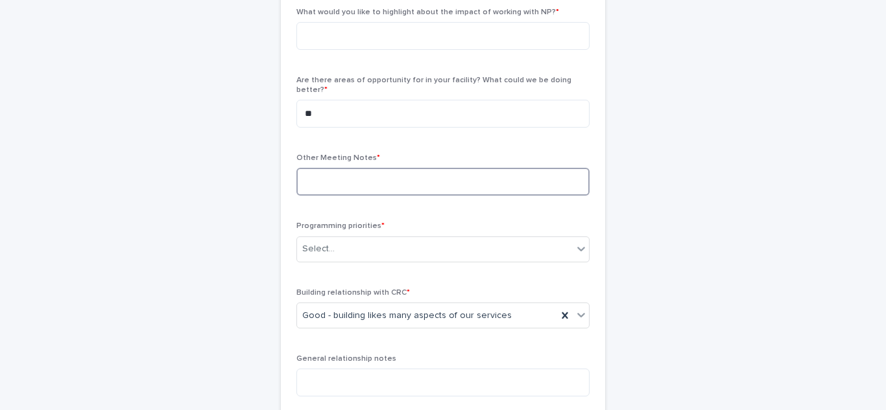
click at [366, 182] on textarea at bounding box center [442, 182] width 293 height 28
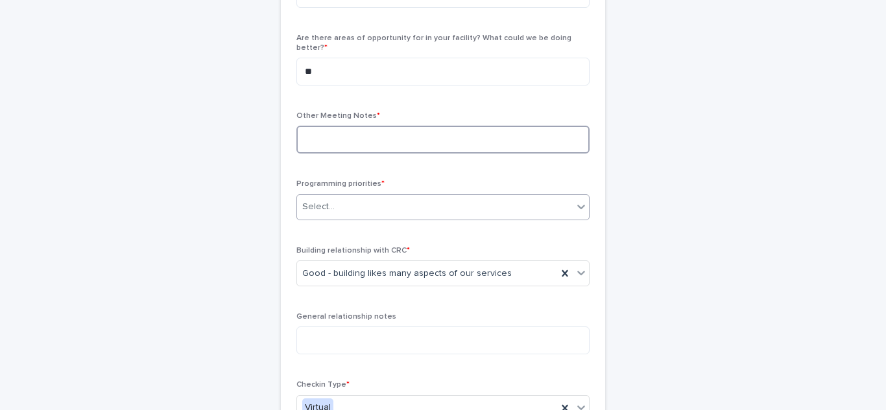
scroll to position [584, 0]
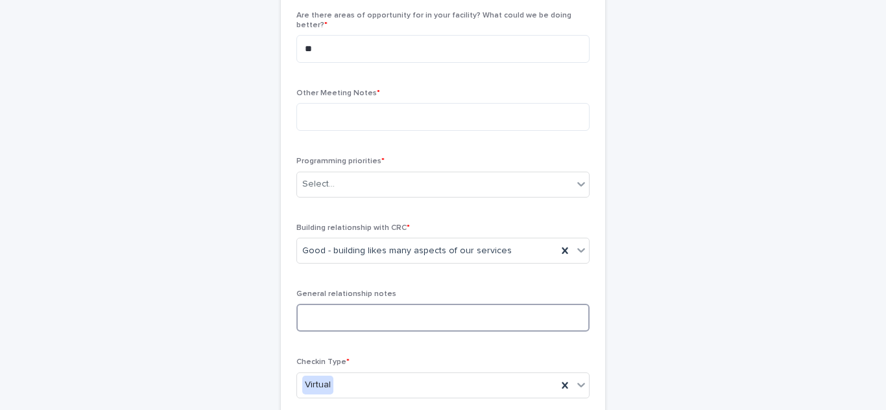
click at [356, 310] on textarea at bounding box center [442, 318] width 293 height 28
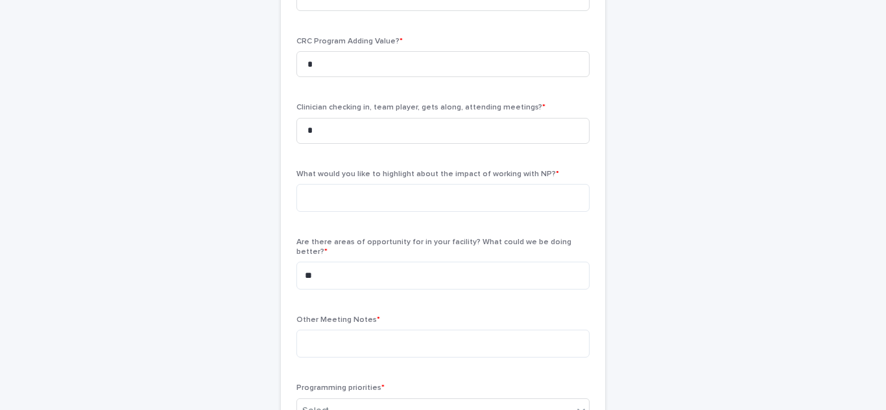
scroll to position [454, 0]
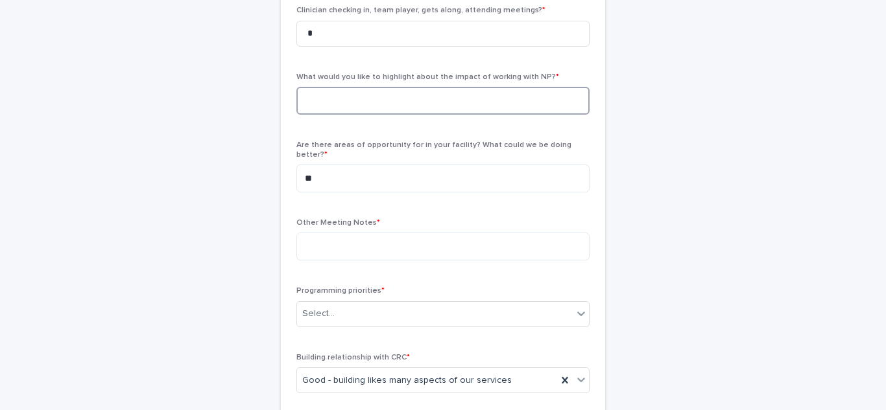
click at [341, 101] on textarea at bounding box center [442, 101] width 293 height 28
paste textarea "**********"
click at [300, 101] on textarea "**********" at bounding box center [442, 101] width 293 height 28
click at [554, 99] on textarea "**********" at bounding box center [442, 101] width 293 height 28
type textarea "**********"
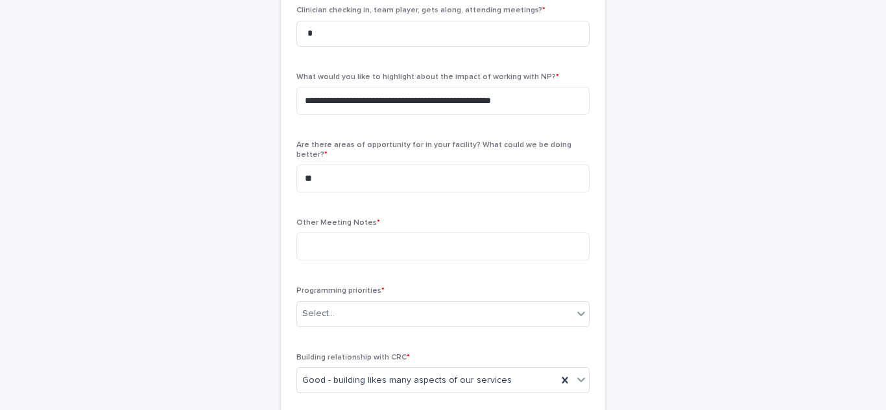
click at [543, 207] on div "**********" at bounding box center [442, 108] width 293 height 861
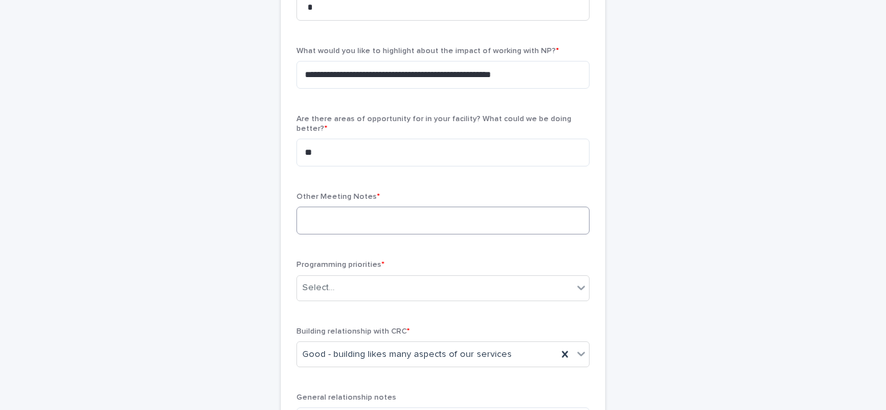
scroll to position [519, 0]
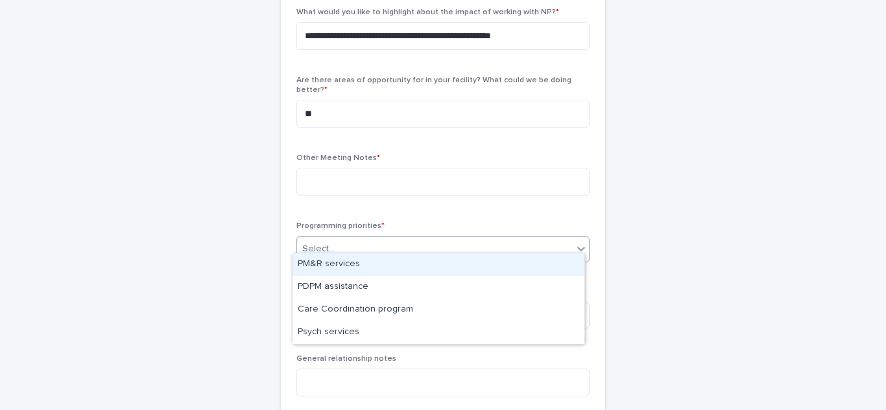
click at [385, 252] on div "Select..." at bounding box center [442, 250] width 293 height 26
click at [747, 180] on div "**********" at bounding box center [442, 22] width 635 height 997
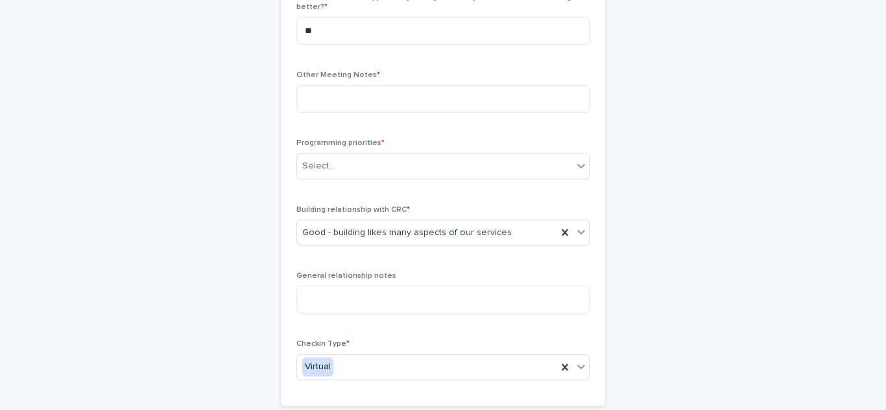
scroll to position [584, 0]
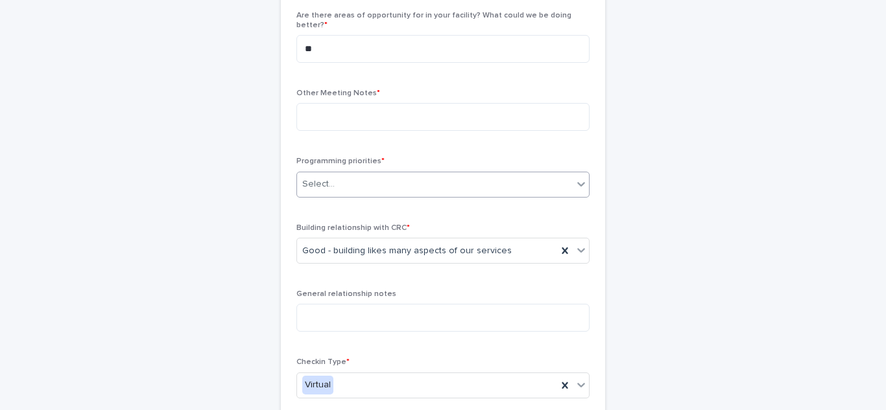
click at [389, 174] on div "Select..." at bounding box center [435, 184] width 276 height 21
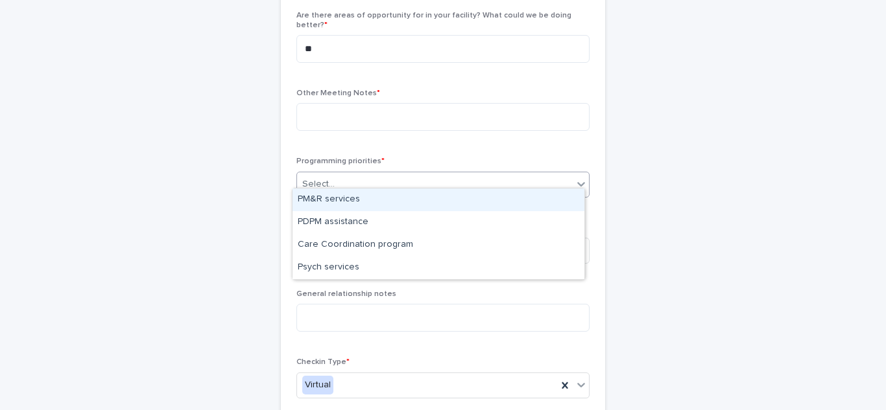
click at [306, 202] on div "PM&R services" at bounding box center [438, 200] width 292 height 23
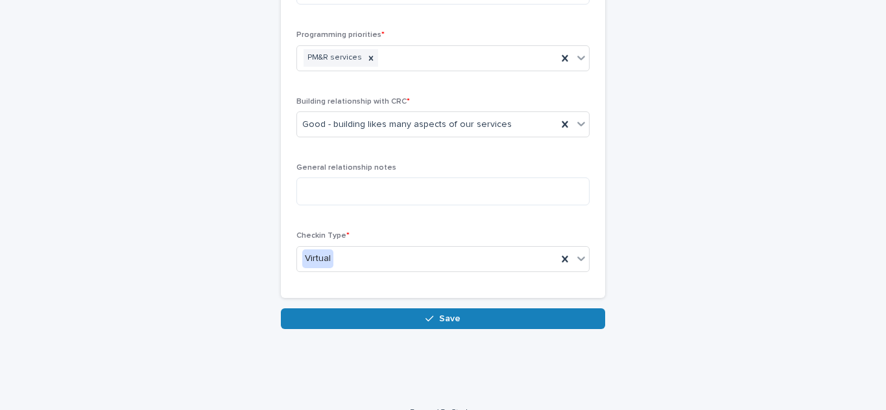
scroll to position [713, 0]
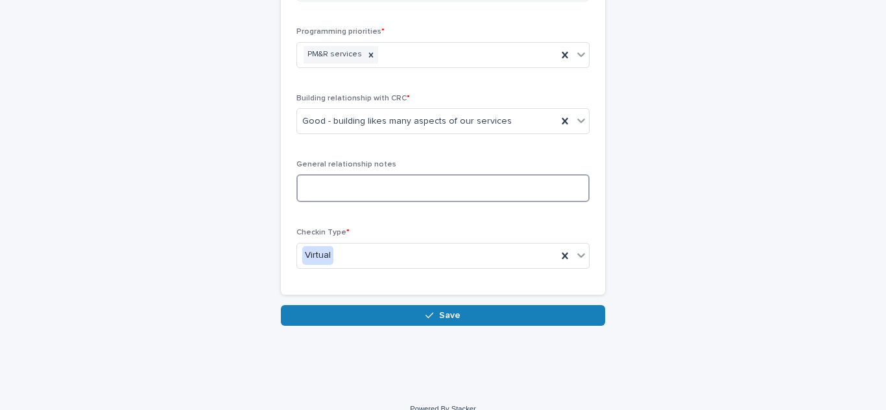
click at [423, 174] on textarea at bounding box center [442, 188] width 293 height 28
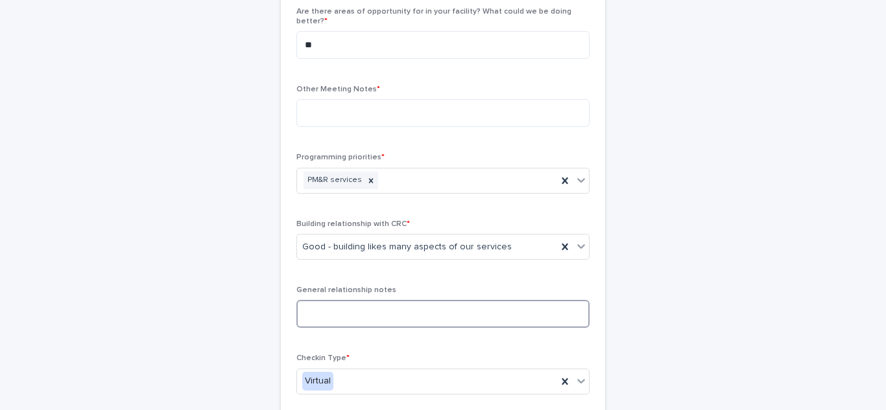
scroll to position [584, 0]
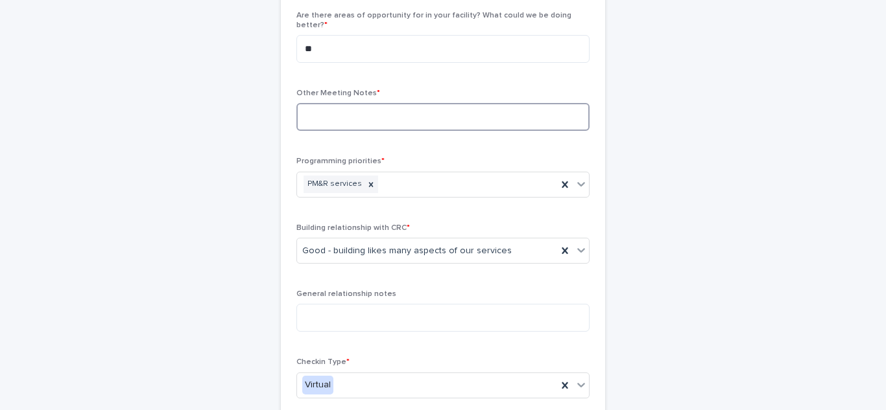
click at [383, 117] on textarea at bounding box center [442, 117] width 293 height 28
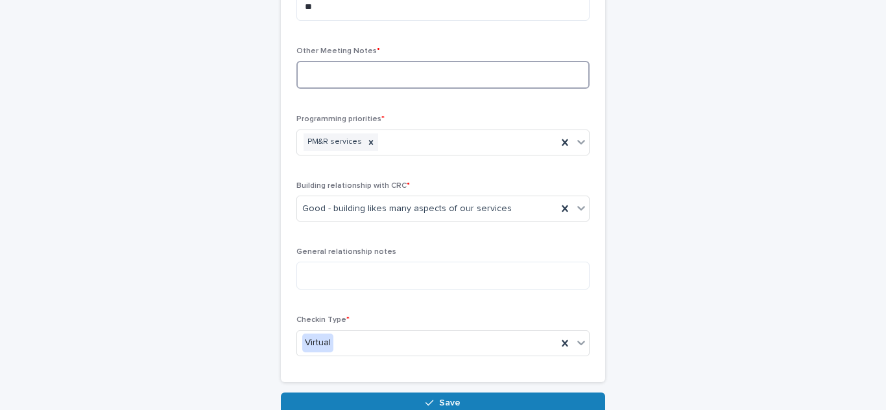
scroll to position [648, 0]
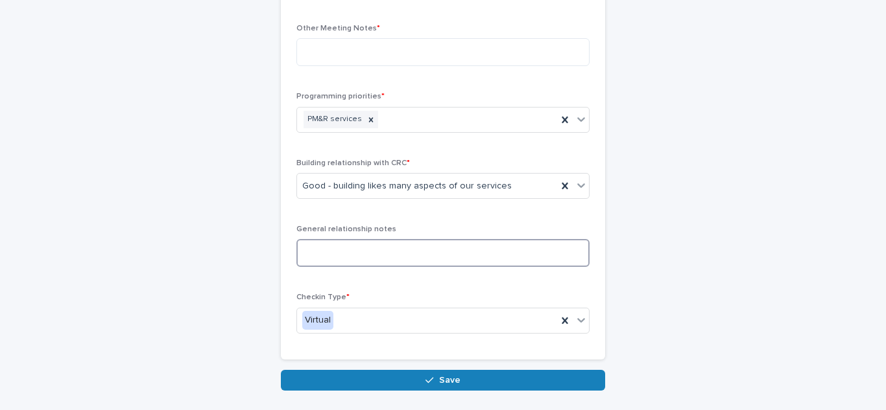
click at [317, 239] on textarea at bounding box center [442, 253] width 293 height 28
click at [357, 251] on textarea "**********" at bounding box center [442, 253] width 293 height 28
drag, startPoint x: 358, startPoint y: 246, endPoint x: 346, endPoint y: 246, distance: 11.7
click at [346, 246] on textarea "**********" at bounding box center [442, 253] width 293 height 28
click at [442, 244] on textarea "**********" at bounding box center [442, 253] width 293 height 28
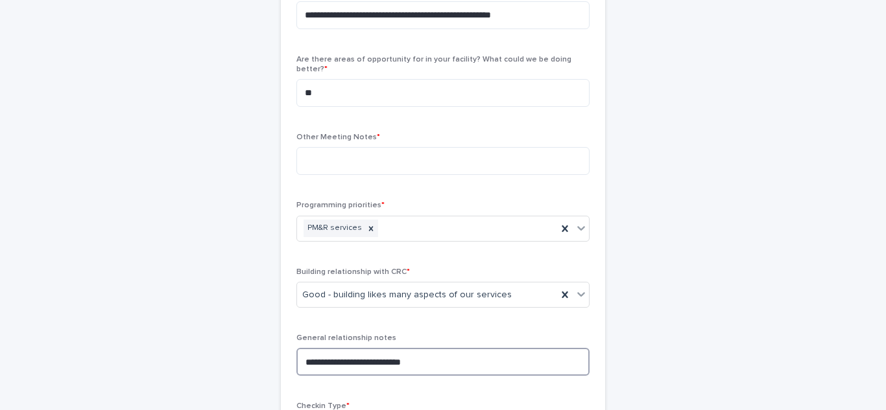
scroll to position [462, 0]
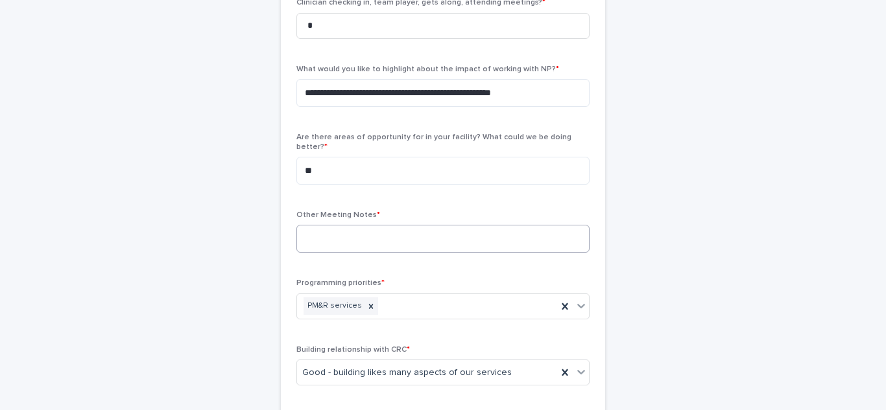
type textarea "**********"
click at [315, 239] on textarea at bounding box center [442, 239] width 293 height 28
type textarea "**"
click at [729, 171] on div "**********" at bounding box center [442, 79] width 635 height 997
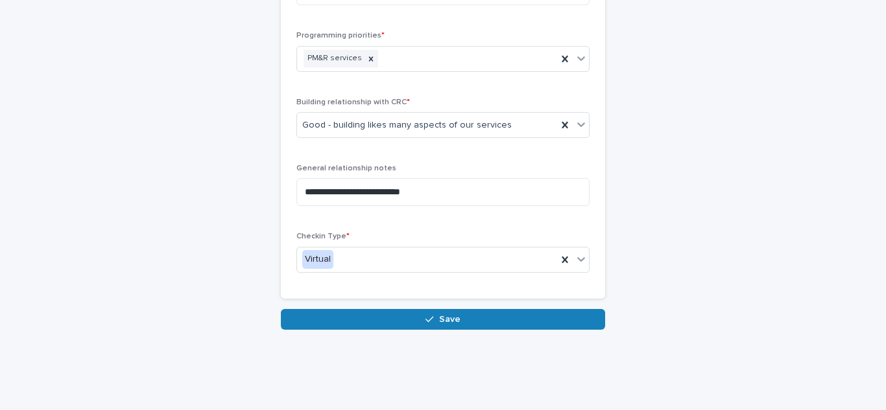
scroll to position [721, 0]
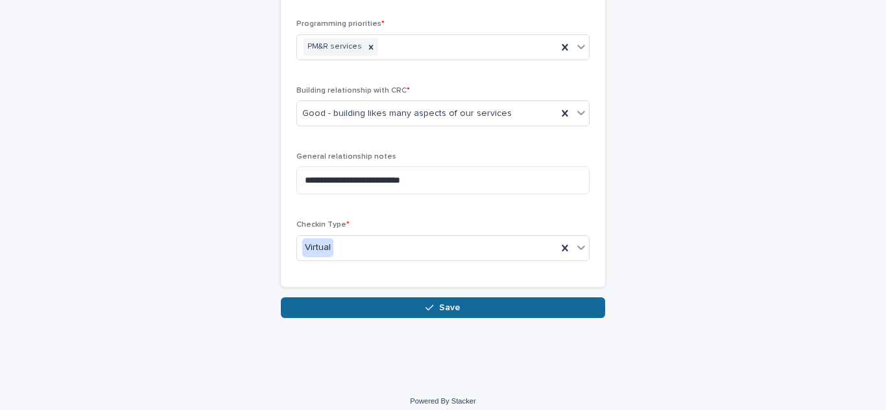
click at [418, 300] on button "Save" at bounding box center [443, 308] width 324 height 21
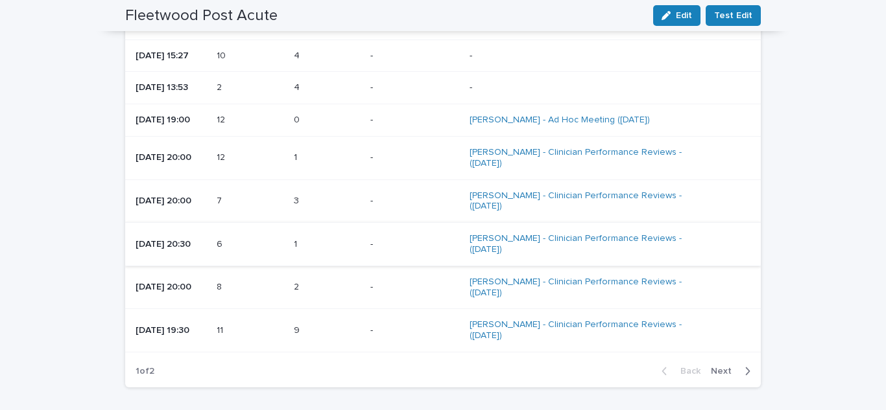
scroll to position [1556, 0]
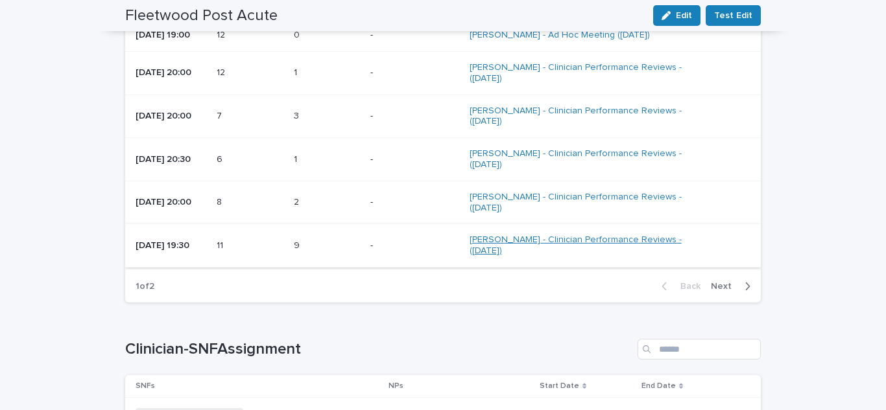
click at [582, 235] on link "[PERSON_NAME] - Clinician Performance Reviews - ([DATE])" at bounding box center [582, 246] width 227 height 22
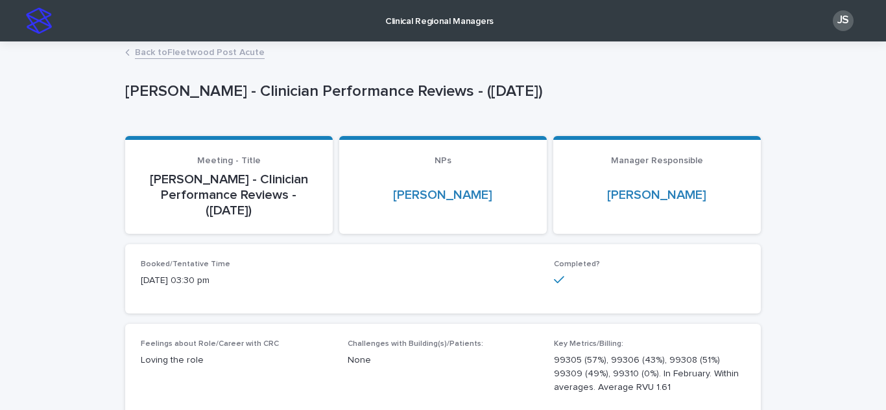
click at [147, 54] on link "Back to Fleetwood Post Acute" at bounding box center [200, 51] width 130 height 15
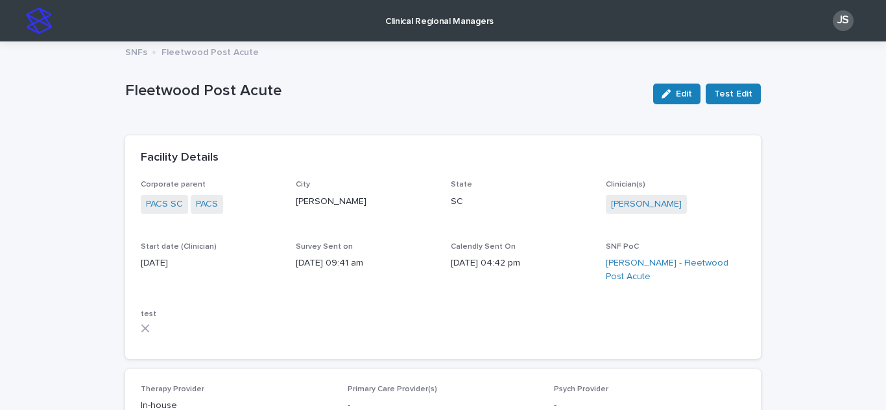
click at [422, 27] on link "Clinical Regional Managers" at bounding box center [439, 20] width 120 height 40
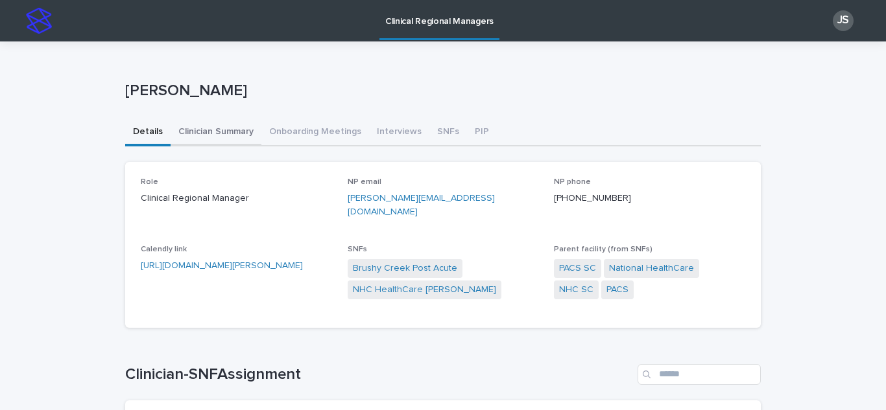
click at [214, 126] on button "Clinician Summary" at bounding box center [216, 132] width 91 height 27
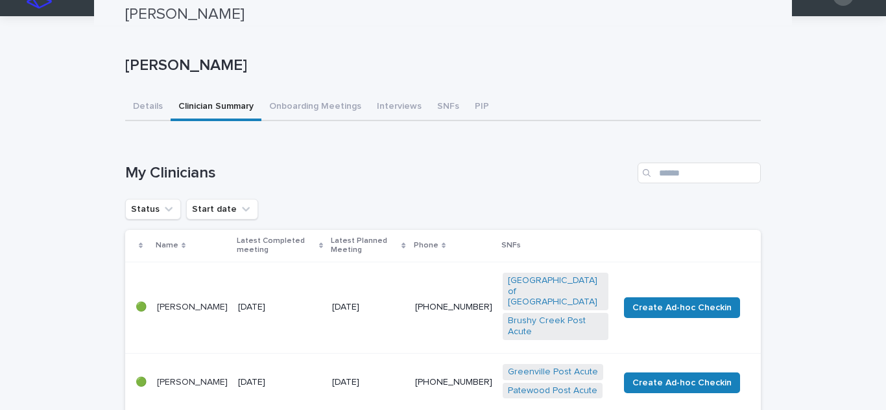
scroll to position [24, 0]
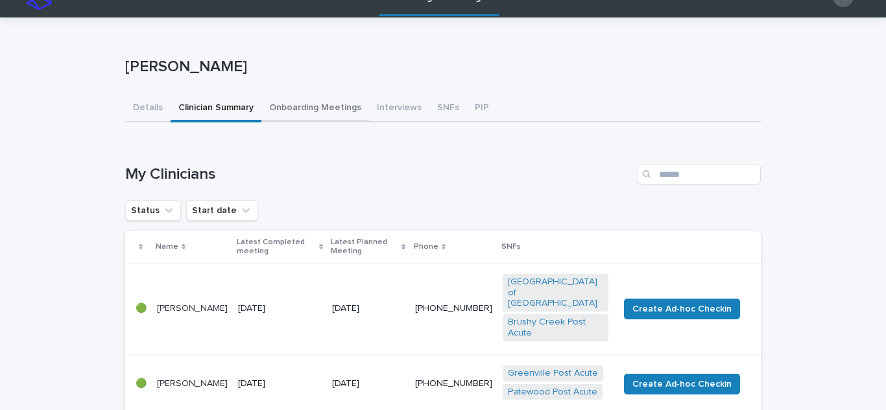
click at [289, 104] on button "Onboarding Meetings" at bounding box center [315, 108] width 108 height 27
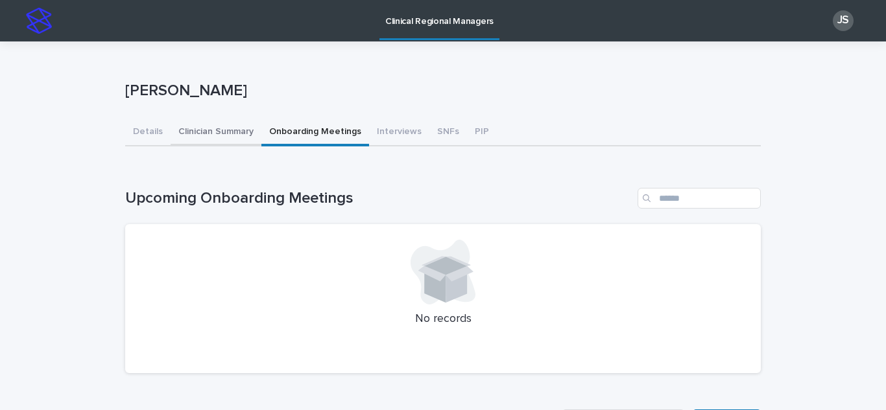
click at [206, 135] on button "Clinician Summary" at bounding box center [216, 132] width 91 height 27
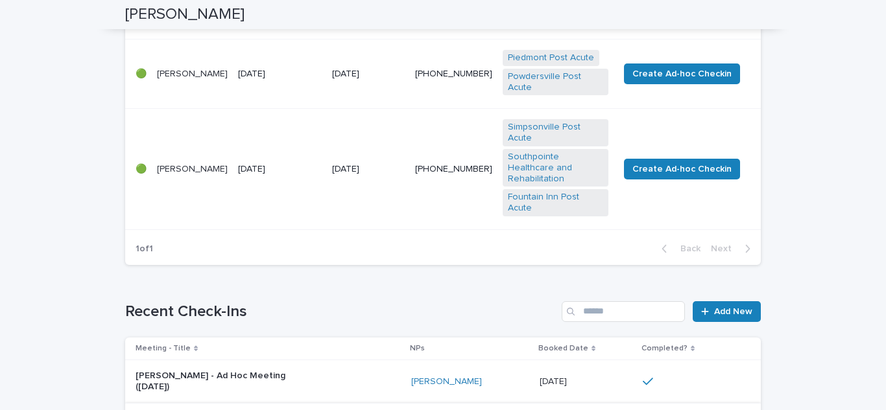
scroll to position [584, 0]
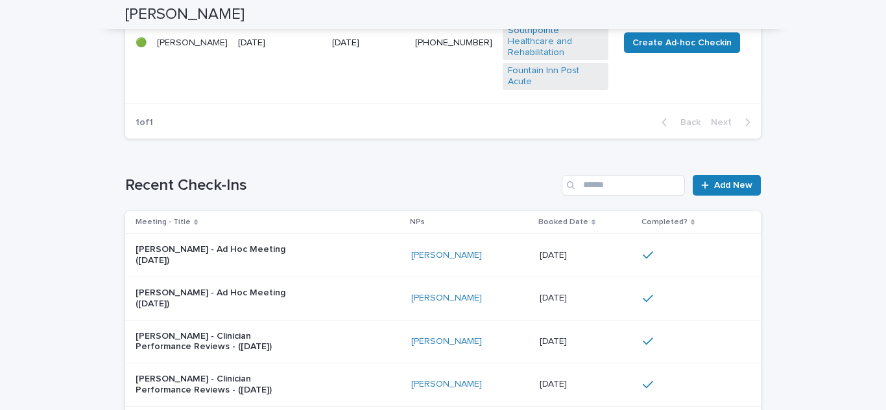
click at [161, 288] on p "[PERSON_NAME] - Ad Hoc Meeting ([DATE])" at bounding box center [217, 299] width 162 height 22
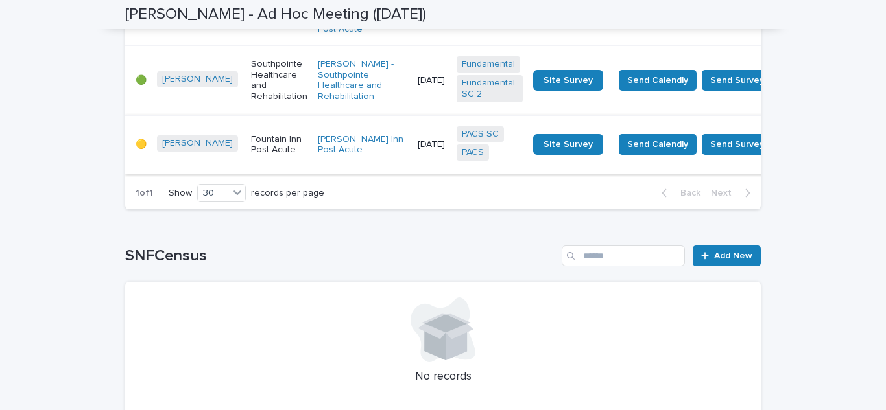
scroll to position [1052, 0]
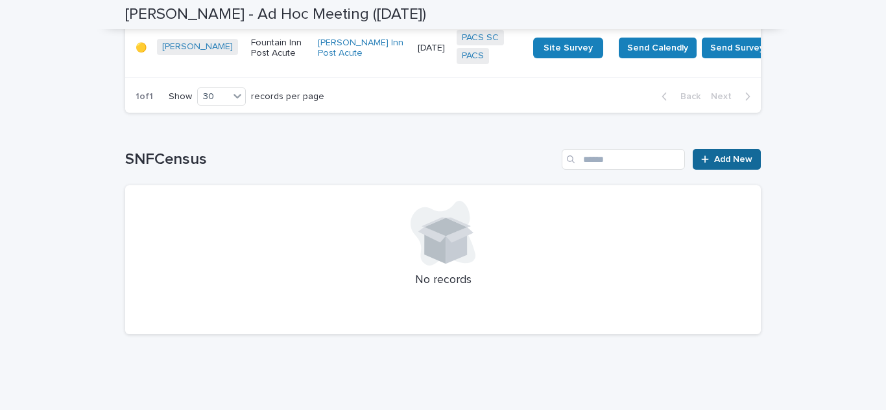
click at [701, 155] on icon at bounding box center [705, 159] width 8 height 9
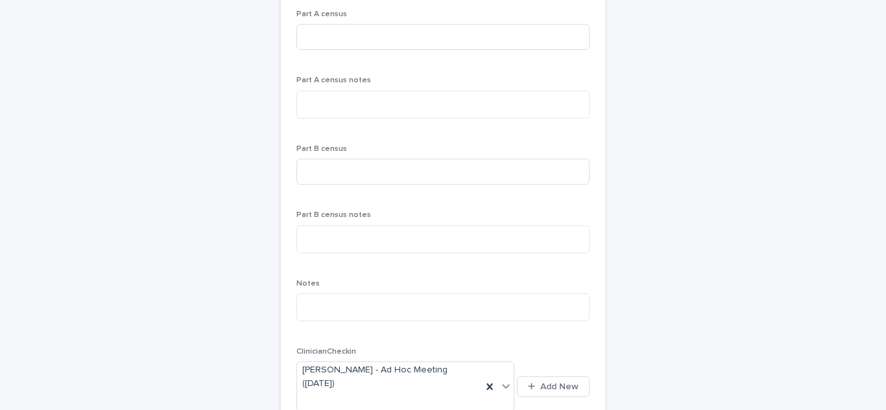
scroll to position [21, 0]
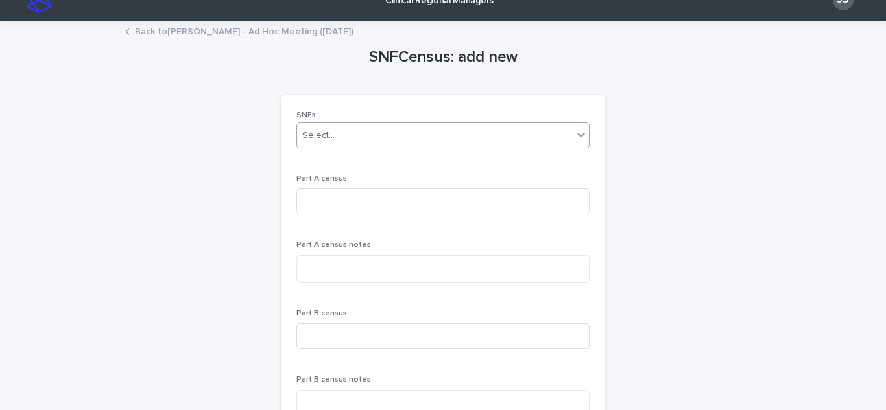
click at [366, 143] on div "Select..." at bounding box center [435, 135] width 276 height 21
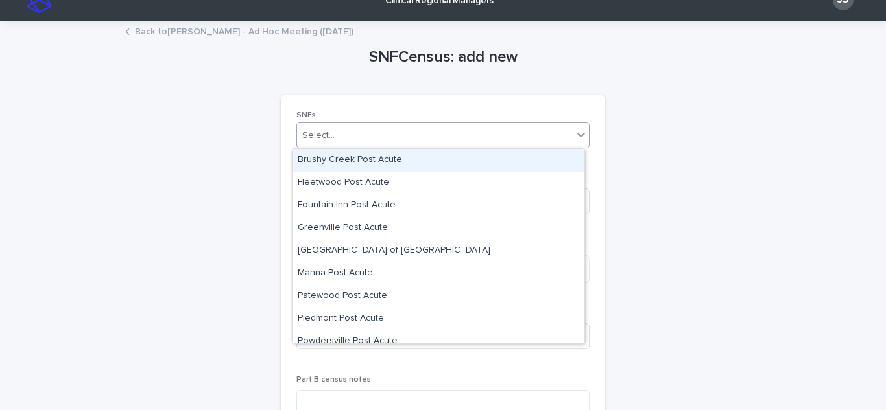
scroll to position [55, 0]
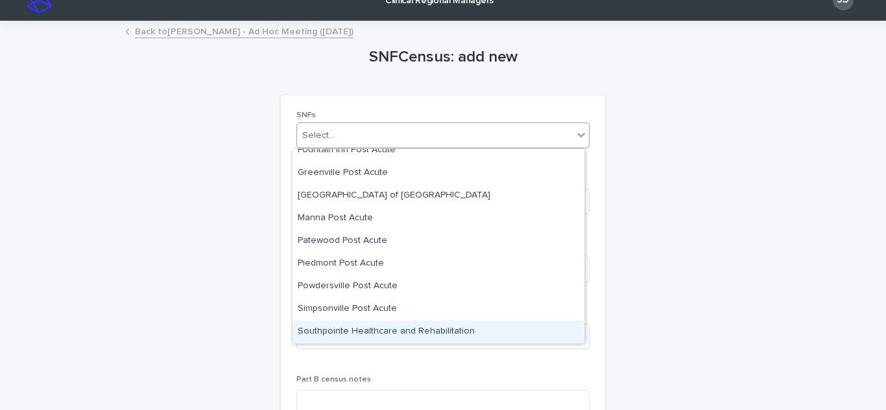
click at [353, 329] on div "Southpointe Healthcare and Rehabilitation" at bounding box center [438, 332] width 292 height 23
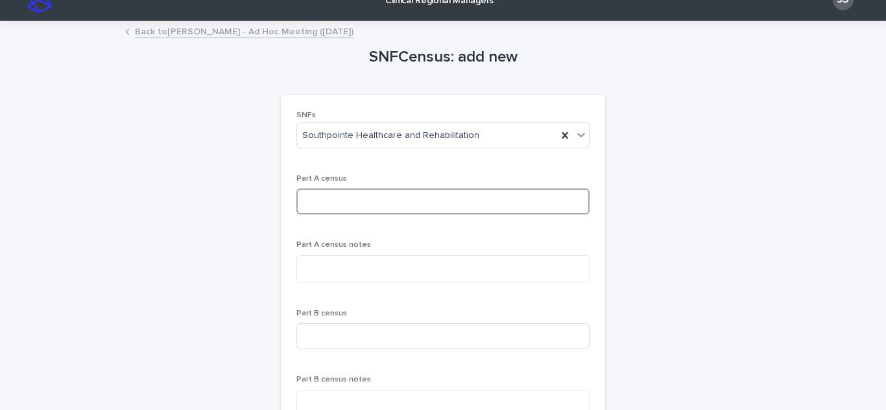
click at [318, 200] on input at bounding box center [442, 202] width 293 height 26
type input "*"
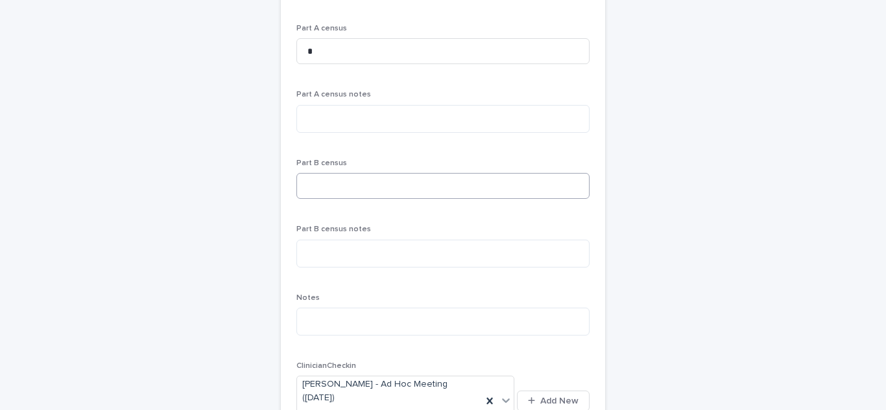
scroll to position [86, 0]
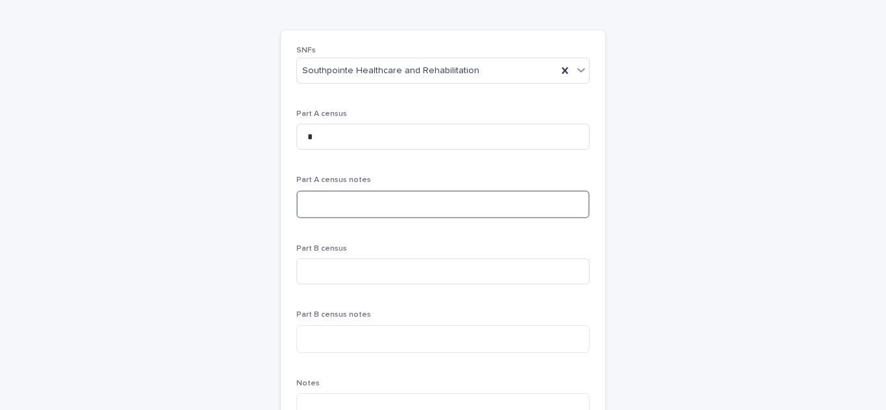
click at [338, 199] on textarea at bounding box center [442, 205] width 293 height 28
type textarea "**********"
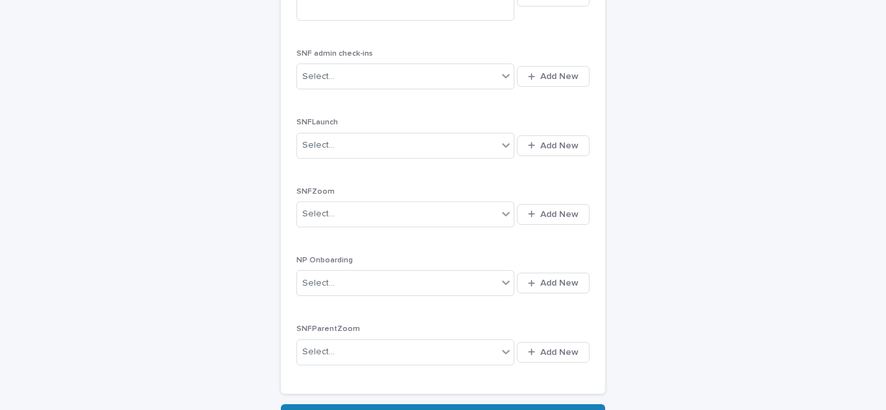
scroll to position [604, 0]
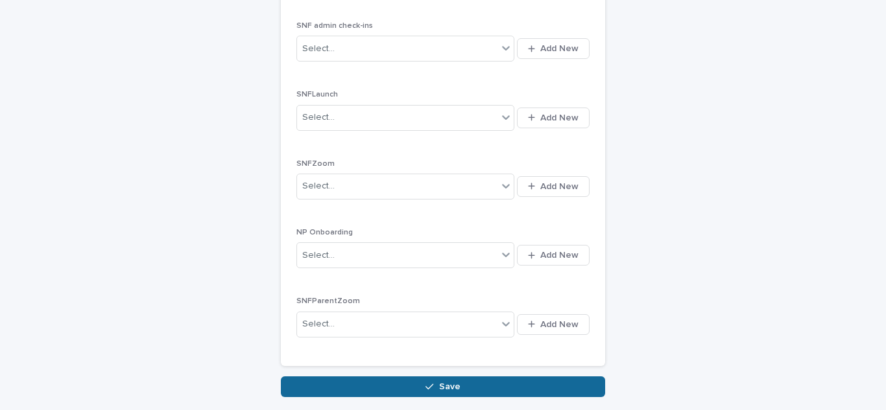
click at [293, 377] on button "Save" at bounding box center [443, 387] width 324 height 21
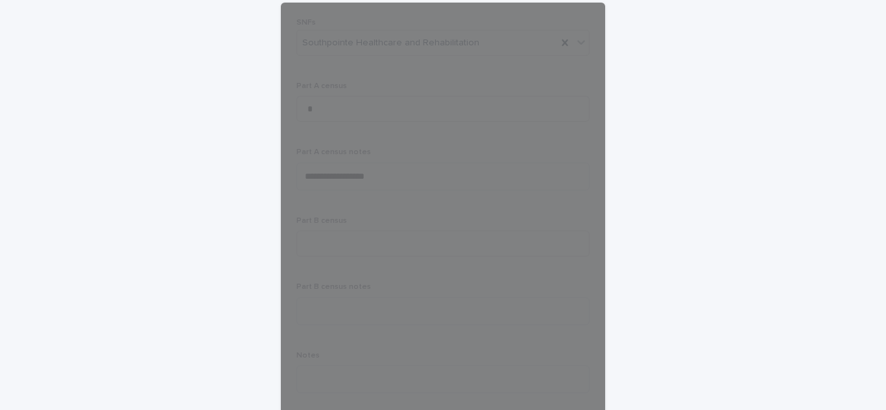
scroll to position [0, 0]
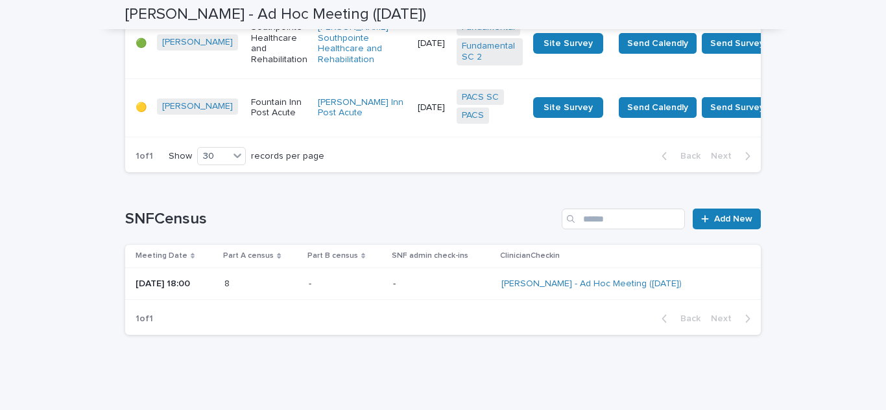
scroll to position [992, 0]
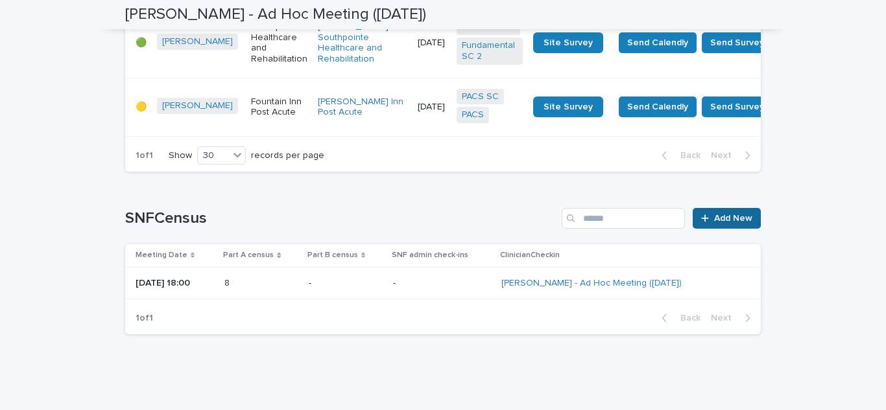
click at [727, 214] on span "Add New" at bounding box center [733, 218] width 38 height 9
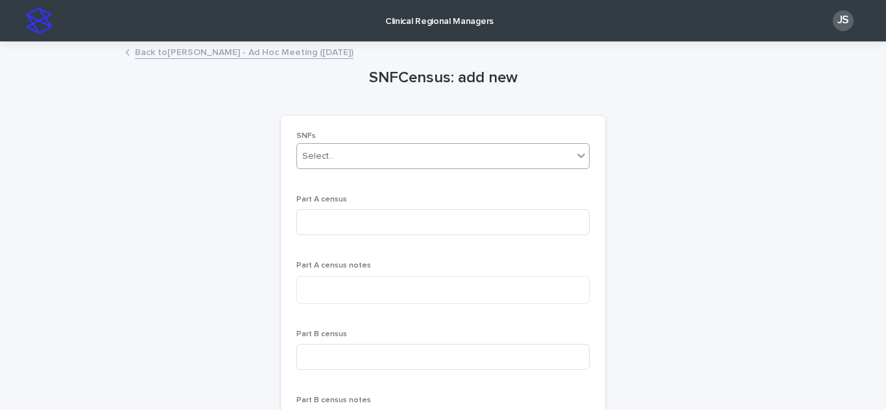
click at [422, 159] on div "Select..." at bounding box center [435, 156] width 276 height 21
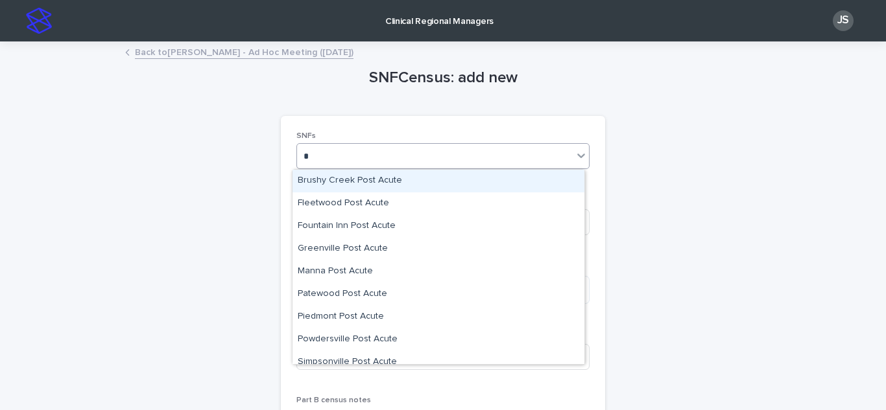
type input "**"
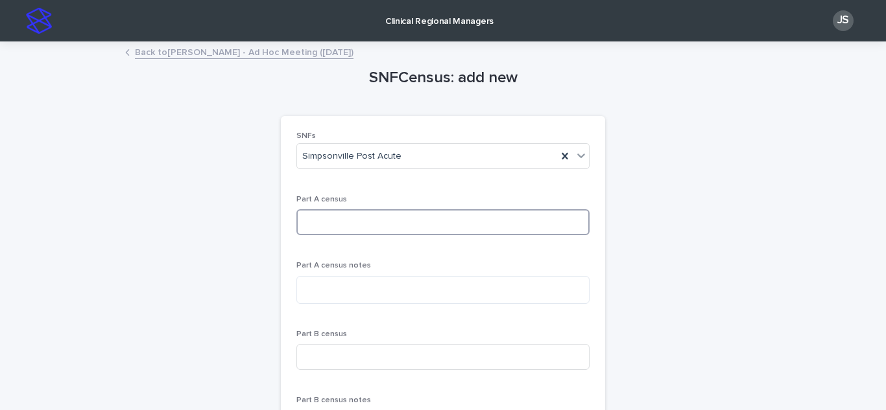
click at [349, 215] on input at bounding box center [442, 222] width 293 height 26
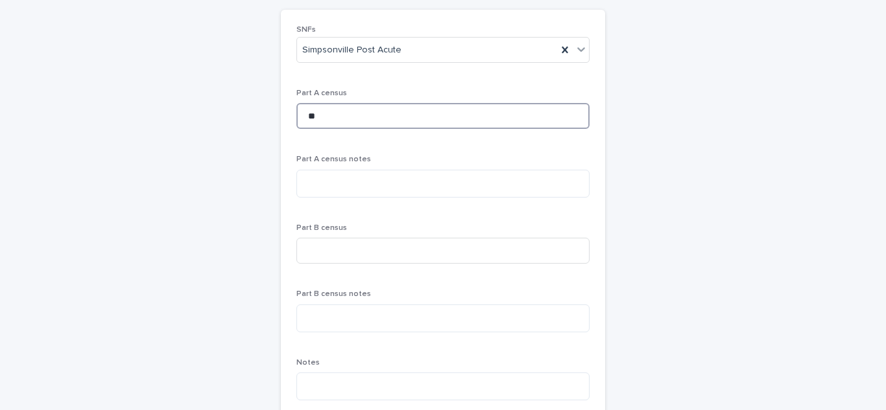
scroll to position [130, 0]
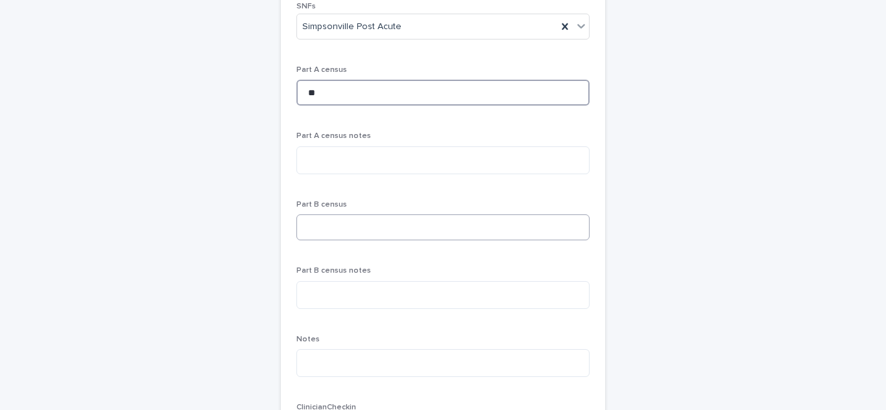
type input "**"
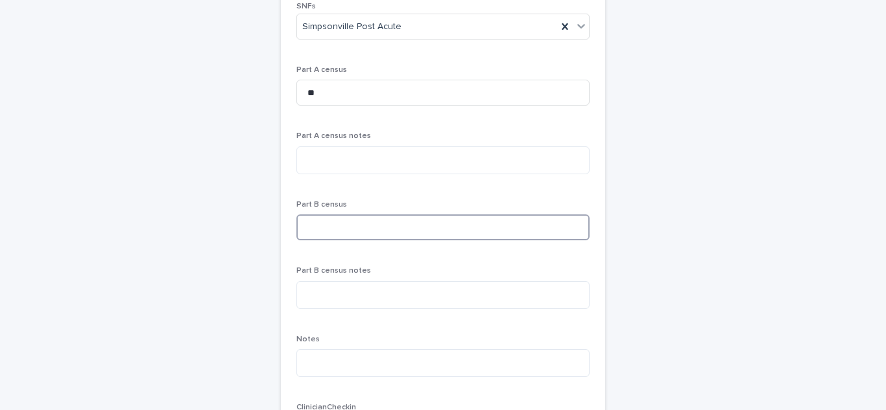
click at [390, 233] on input at bounding box center [442, 228] width 293 height 26
type input "*"
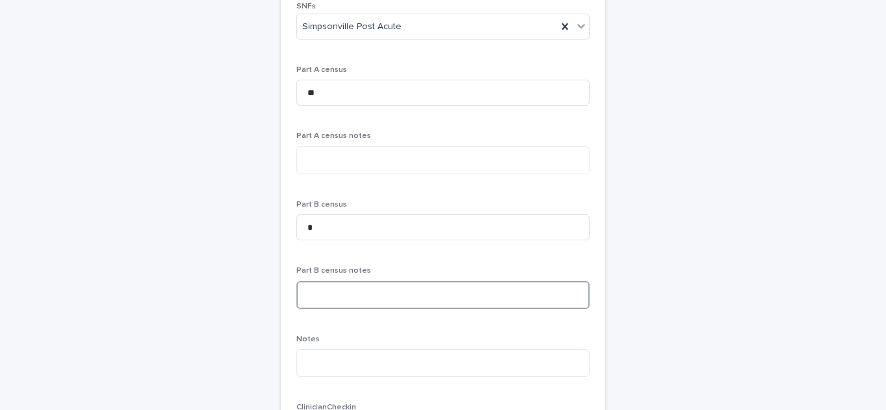
click at [362, 291] on textarea at bounding box center [442, 295] width 293 height 28
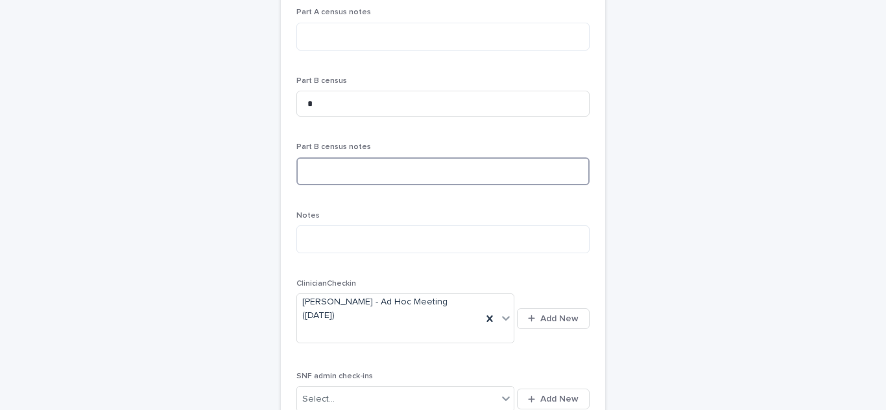
scroll to position [259, 0]
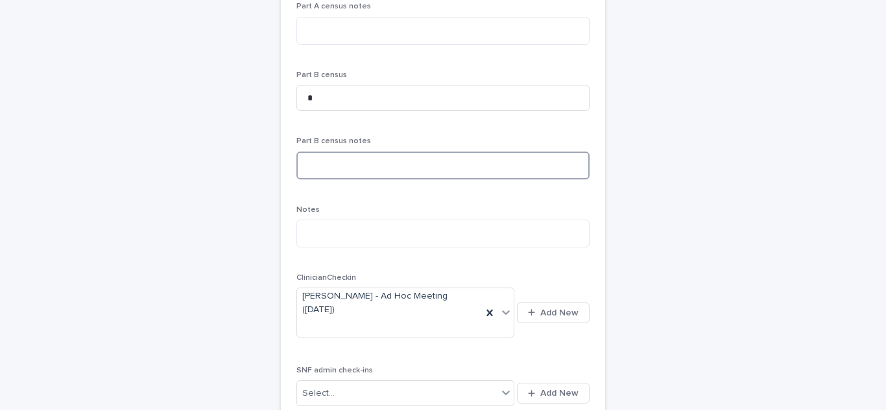
click at [331, 162] on textarea at bounding box center [442, 166] width 293 height 28
type textarea "*"
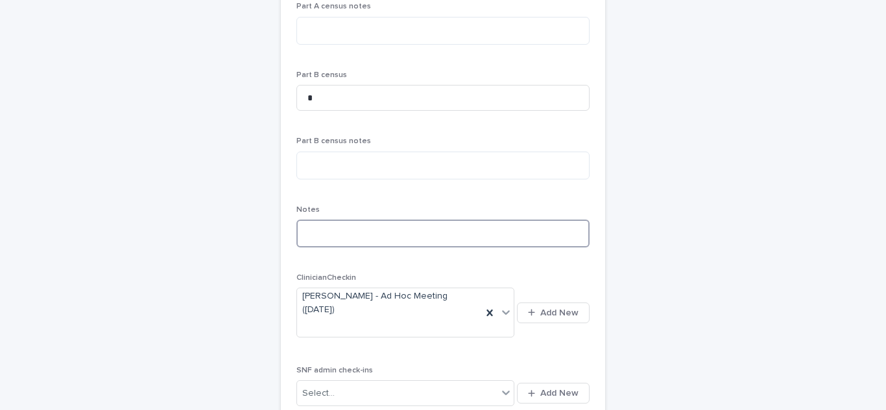
click at [350, 233] on textarea at bounding box center [442, 234] width 293 height 28
click at [331, 231] on textarea "**********" at bounding box center [442, 234] width 293 height 28
click at [332, 235] on textarea "**********" at bounding box center [442, 234] width 293 height 28
click at [518, 243] on textarea "**********" at bounding box center [442, 234] width 293 height 28
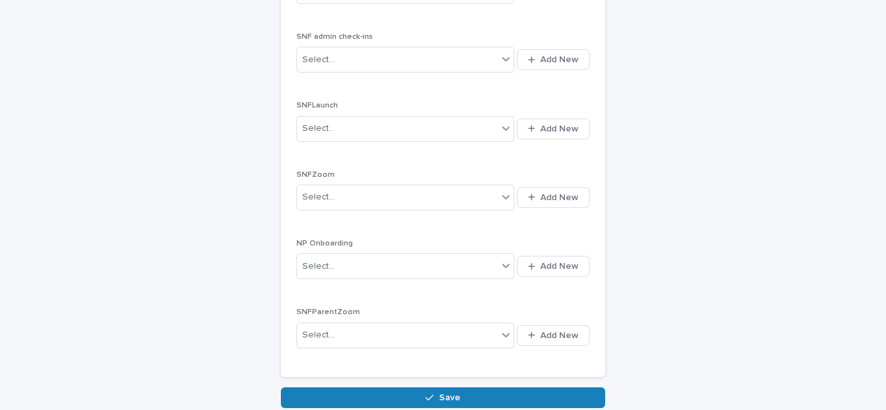
scroll to position [679, 0]
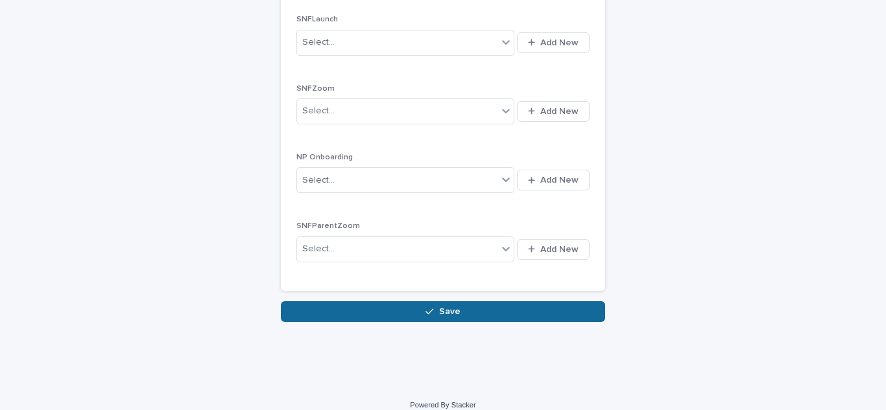
type textarea "**********"
click at [341, 301] on button "Save" at bounding box center [443, 311] width 324 height 21
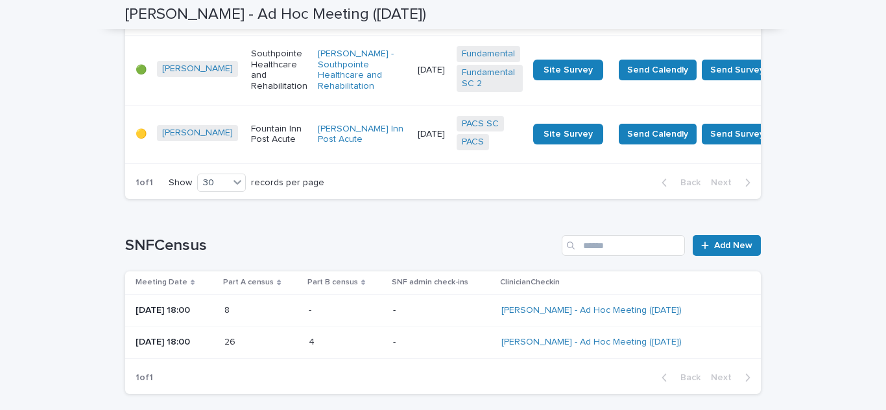
scroll to position [1024, 0]
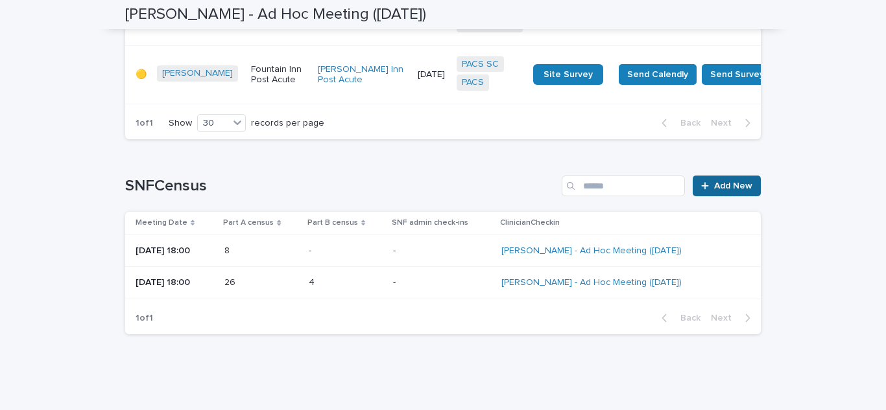
click at [714, 182] on span "Add New" at bounding box center [733, 186] width 38 height 9
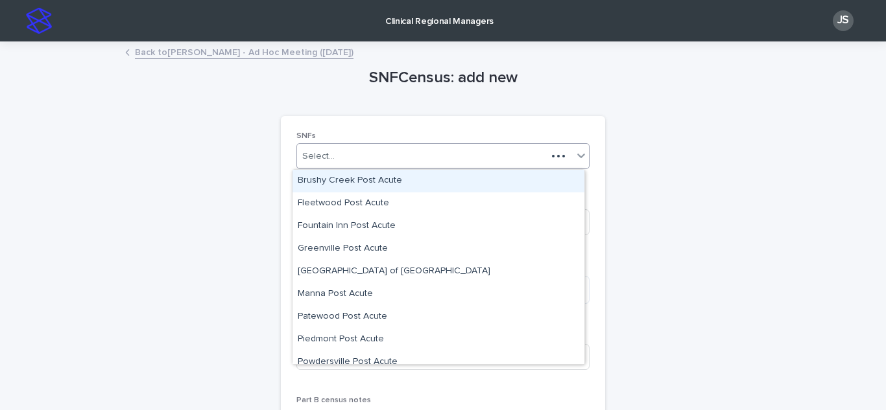
click at [381, 156] on div "Select..." at bounding box center [422, 156] width 250 height 21
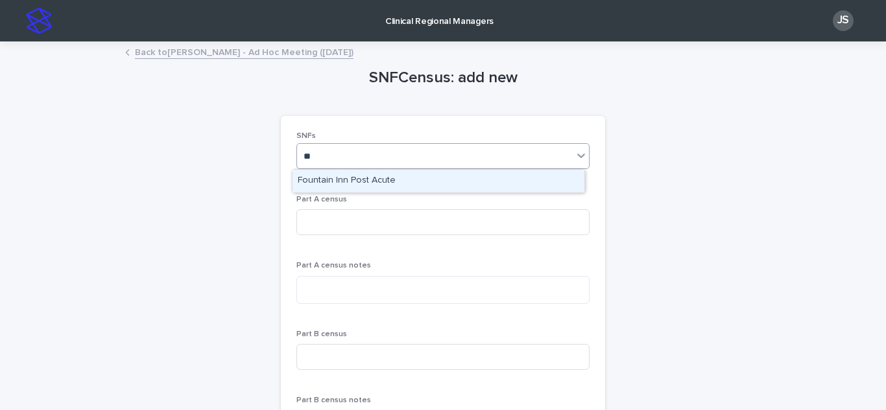
type input "***"
click at [398, 179] on div "Fountain Inn Post Acute" at bounding box center [438, 181] width 292 height 23
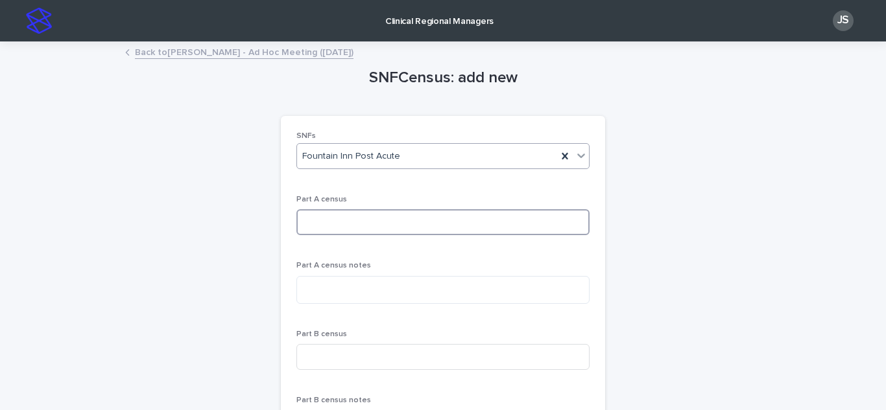
click at [317, 216] on input at bounding box center [442, 222] width 293 height 26
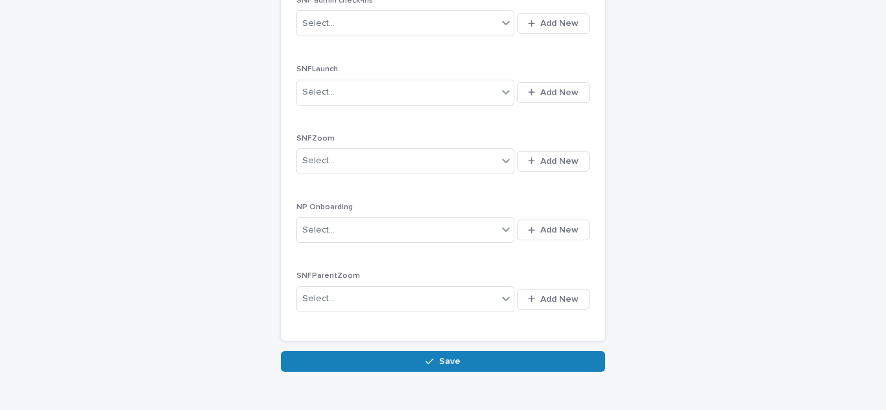
scroll to position [648, 0]
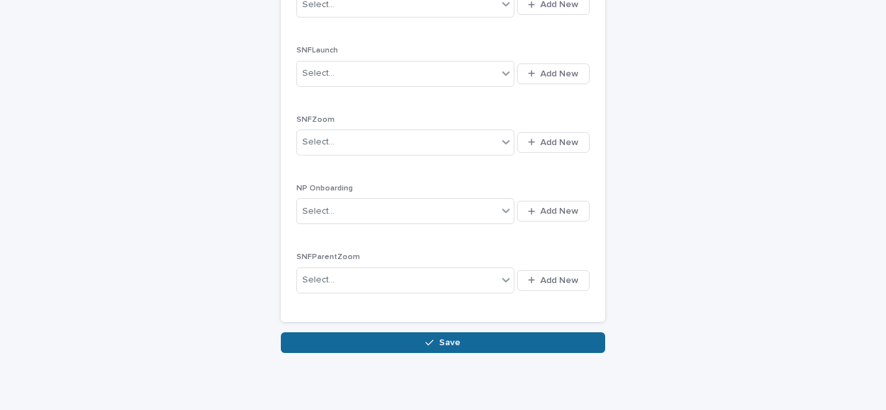
type input "**"
click at [330, 333] on button "Save" at bounding box center [443, 343] width 324 height 21
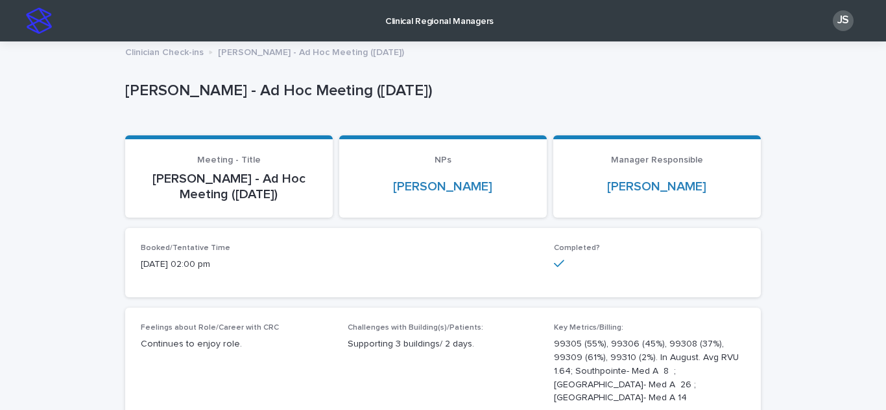
click at [171, 57] on p "Clinician Check-ins" at bounding box center [164, 51] width 78 height 14
click at [424, 18] on p "Clinical Regional Managers" at bounding box center [439, 13] width 108 height 27
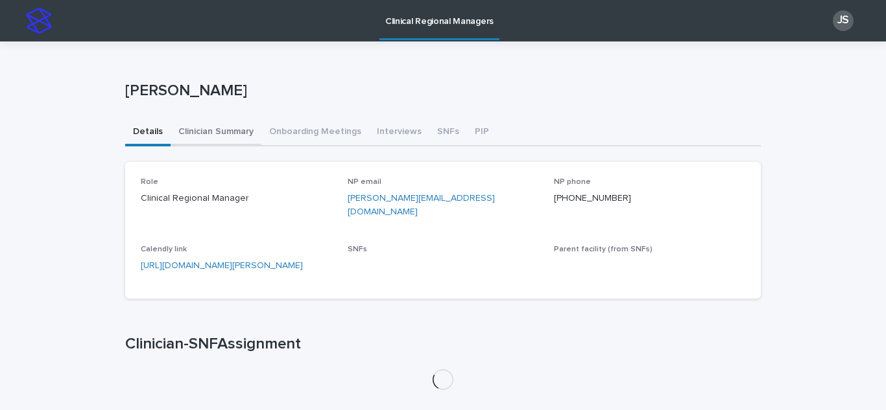
click at [218, 125] on button "Clinician Summary" at bounding box center [216, 132] width 91 height 27
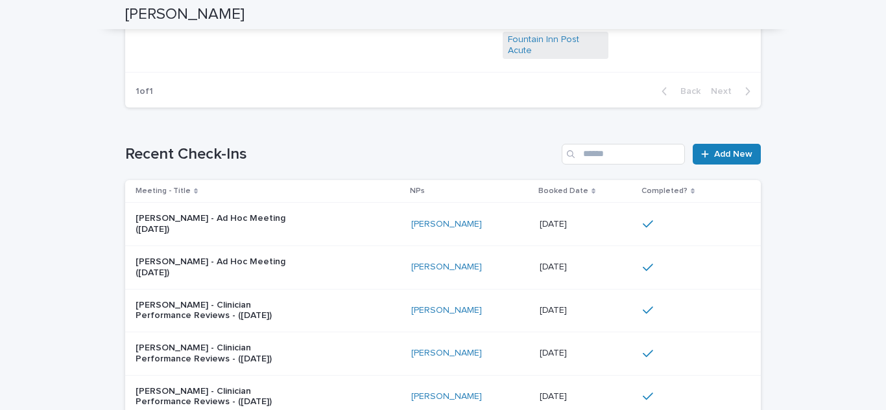
scroll to position [648, 0]
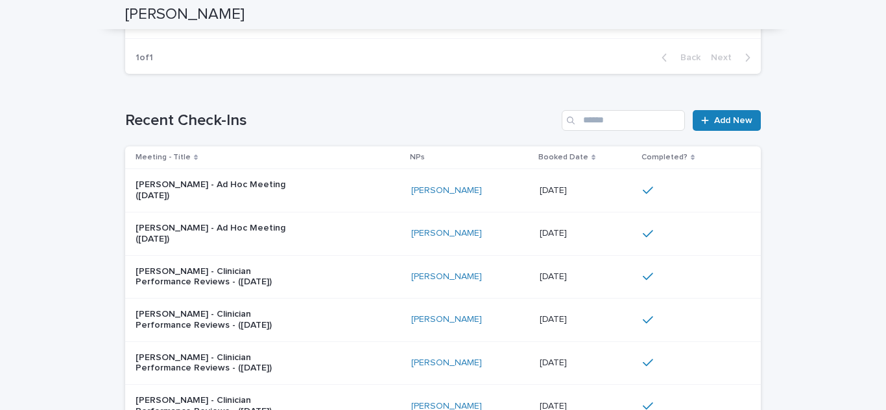
click at [185, 180] on p "[PERSON_NAME] - Ad Hoc Meeting ([DATE])" at bounding box center [217, 191] width 162 height 22
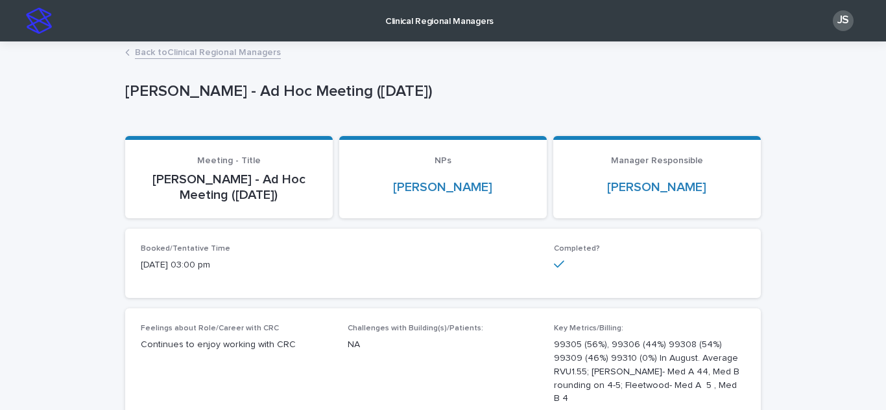
click at [254, 49] on link "Back to Clinical Regional Managers" at bounding box center [208, 51] width 146 height 15
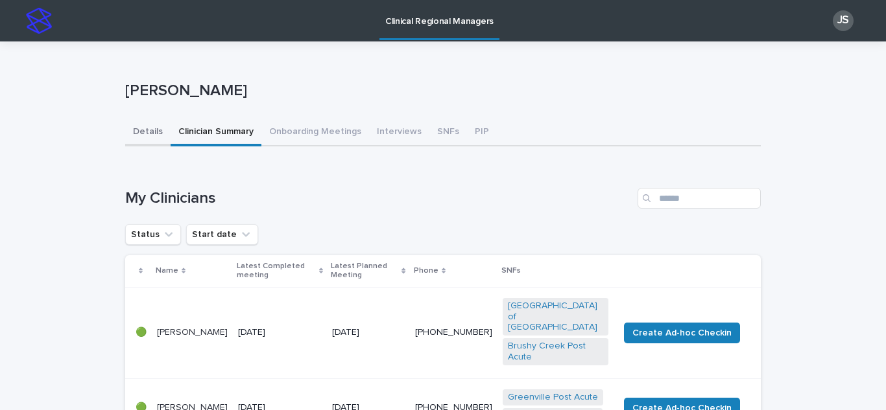
click at [150, 130] on button "Details" at bounding box center [147, 132] width 45 height 27
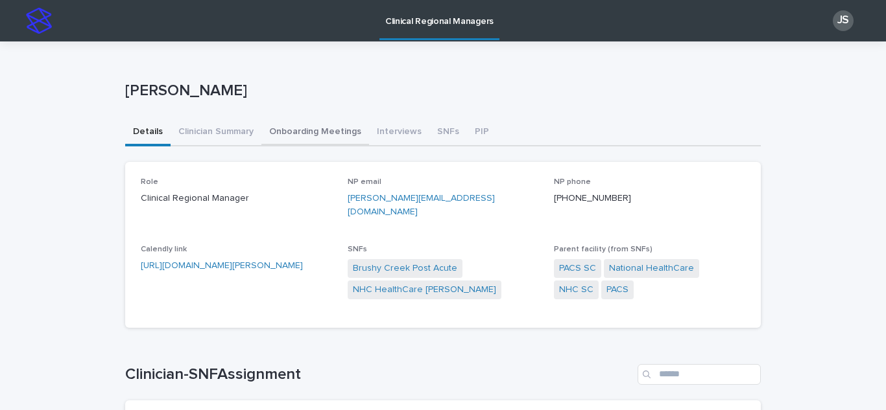
click at [268, 134] on button "Onboarding Meetings" at bounding box center [315, 132] width 108 height 27
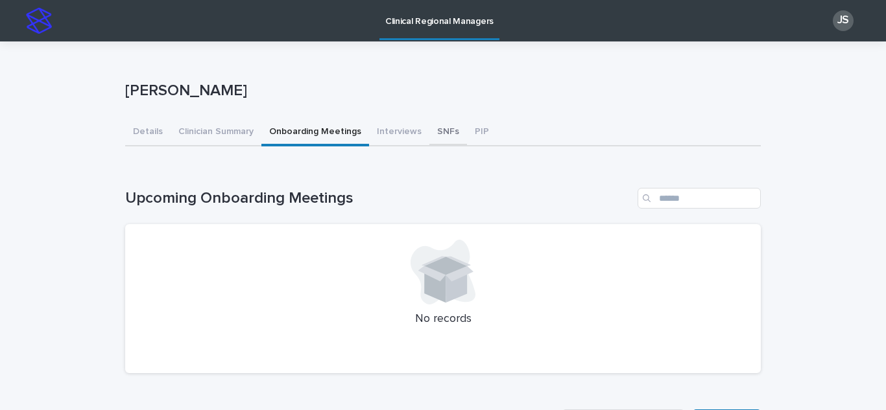
click at [429, 131] on button "SNFs" at bounding box center [448, 132] width 38 height 27
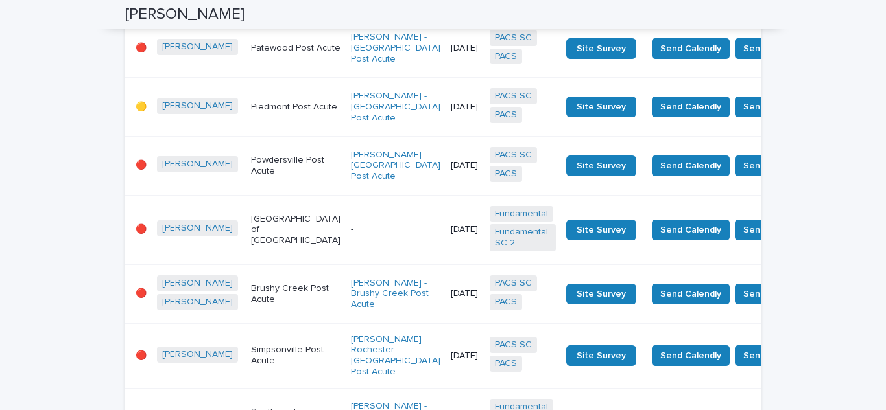
scroll to position [987, 0]
